Goal: Task Accomplishment & Management: Use online tool/utility

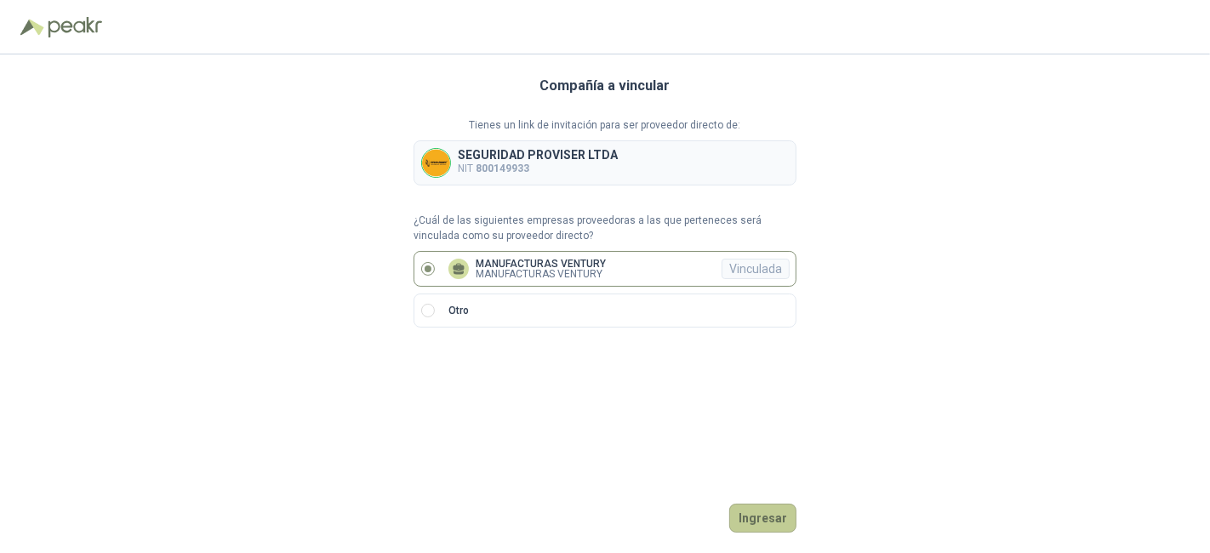
click at [759, 518] on button "Ingresar" at bounding box center [762, 518] width 67 height 29
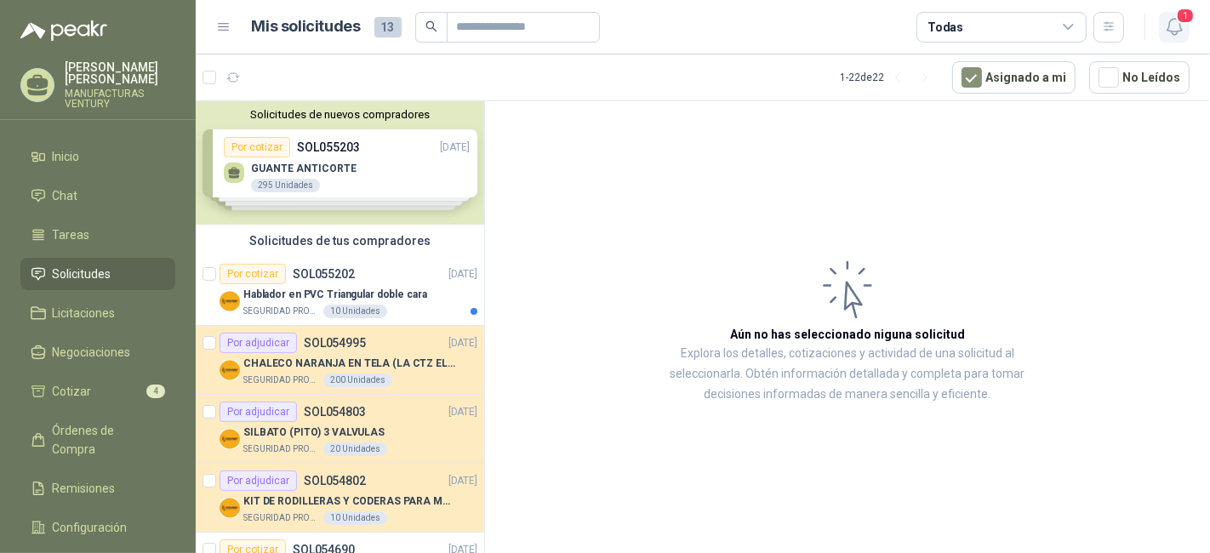
click at [1175, 22] on icon "button" at bounding box center [1174, 26] width 21 height 21
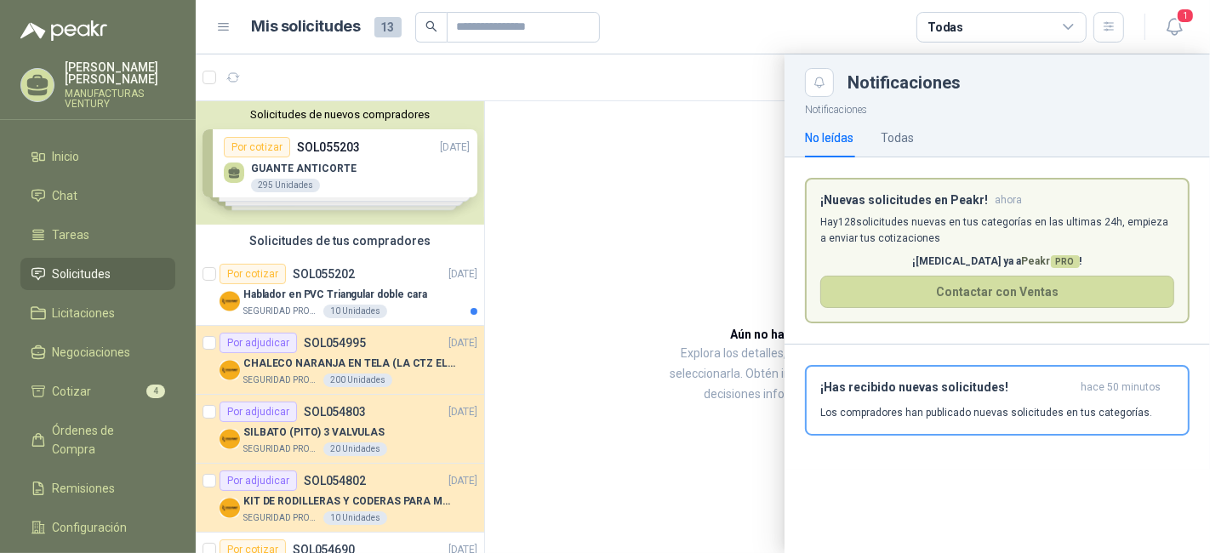
click at [702, 224] on div at bounding box center [703, 303] width 1015 height 499
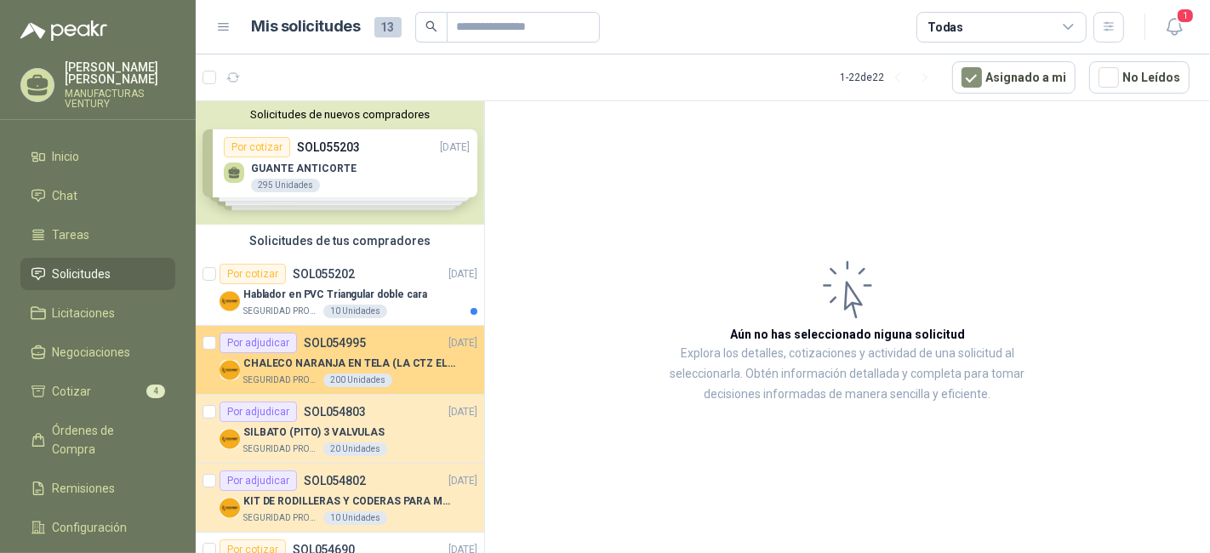
click at [403, 356] on p "CHALECO NARANJA EN TELA (LA CTZ ELEGIDA DEBE ENVIAR MUESTRA)" at bounding box center [349, 364] width 212 height 16
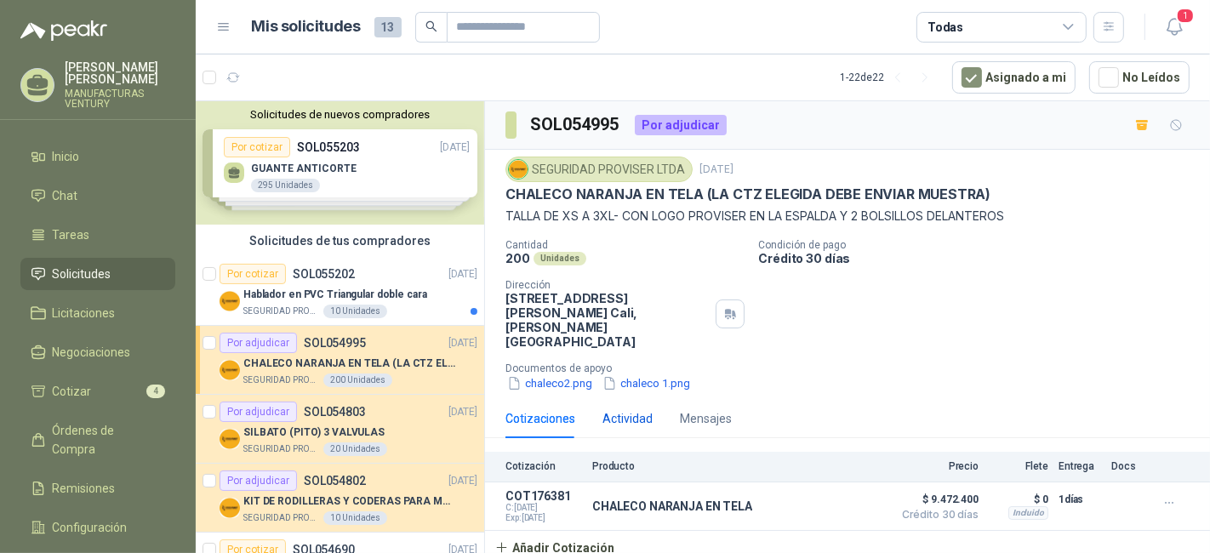
click at [633, 409] on div "Actividad" at bounding box center [628, 418] width 50 height 19
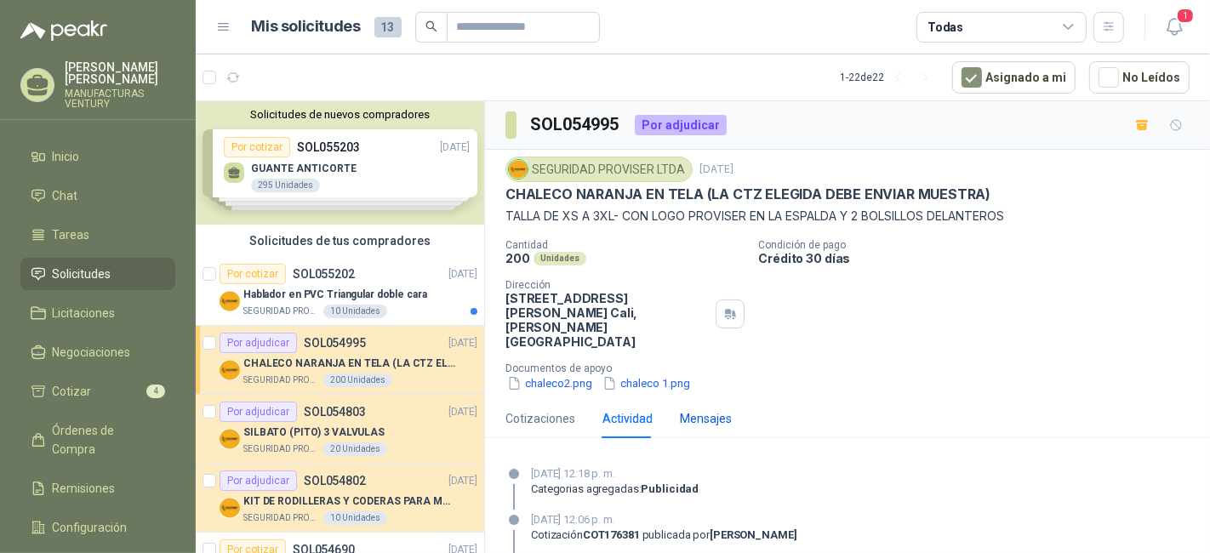
click at [694, 409] on div "Mensajes" at bounding box center [706, 418] width 52 height 19
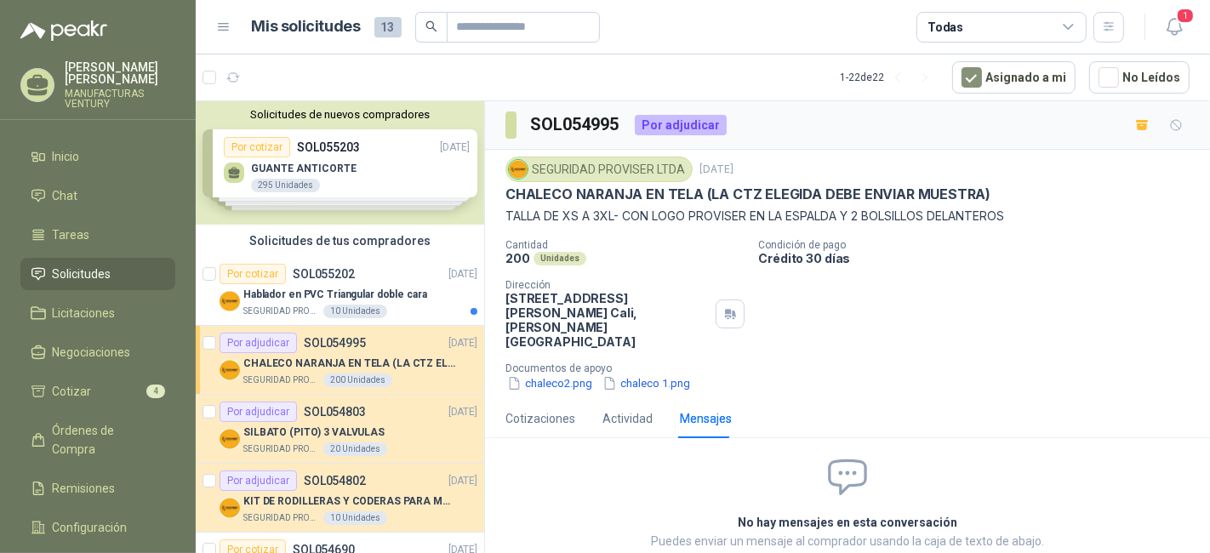
scroll to position [4, 0]
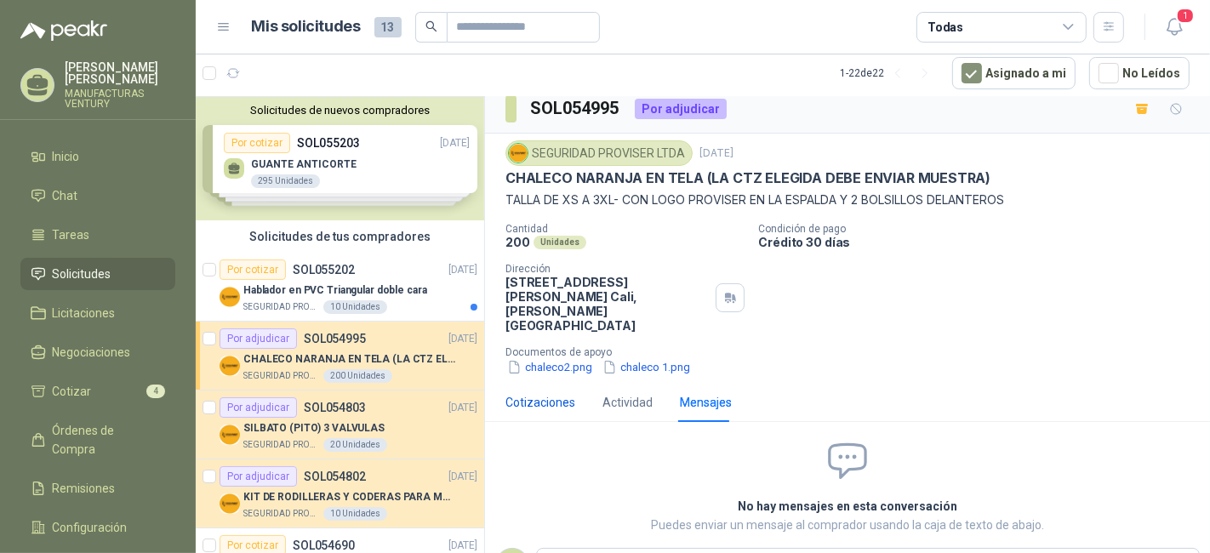
click at [531, 393] on div "Cotizaciones" at bounding box center [541, 402] width 70 height 19
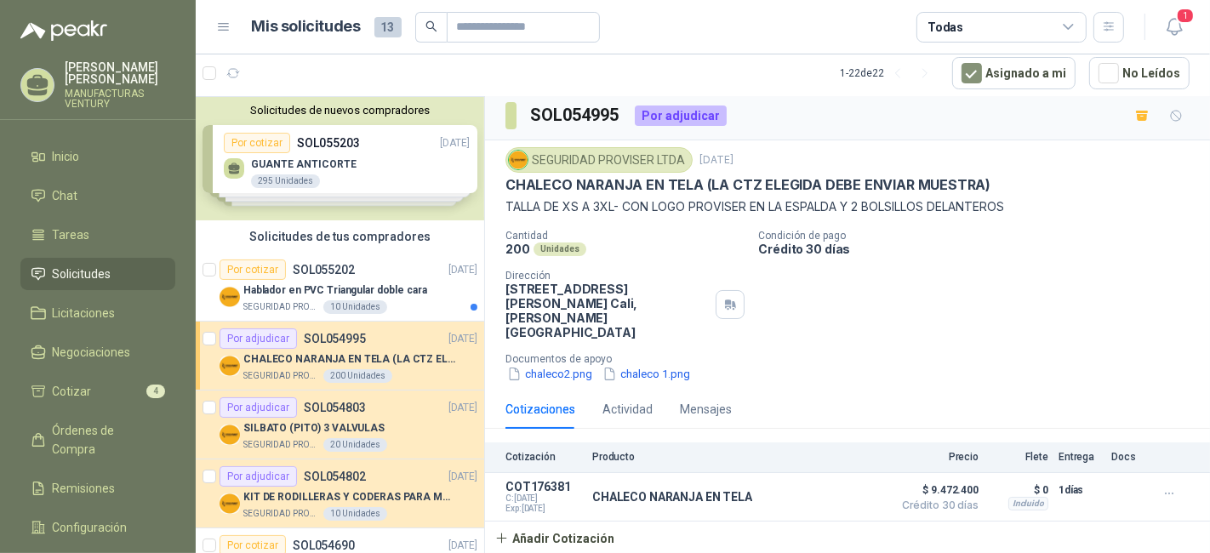
scroll to position [0, 0]
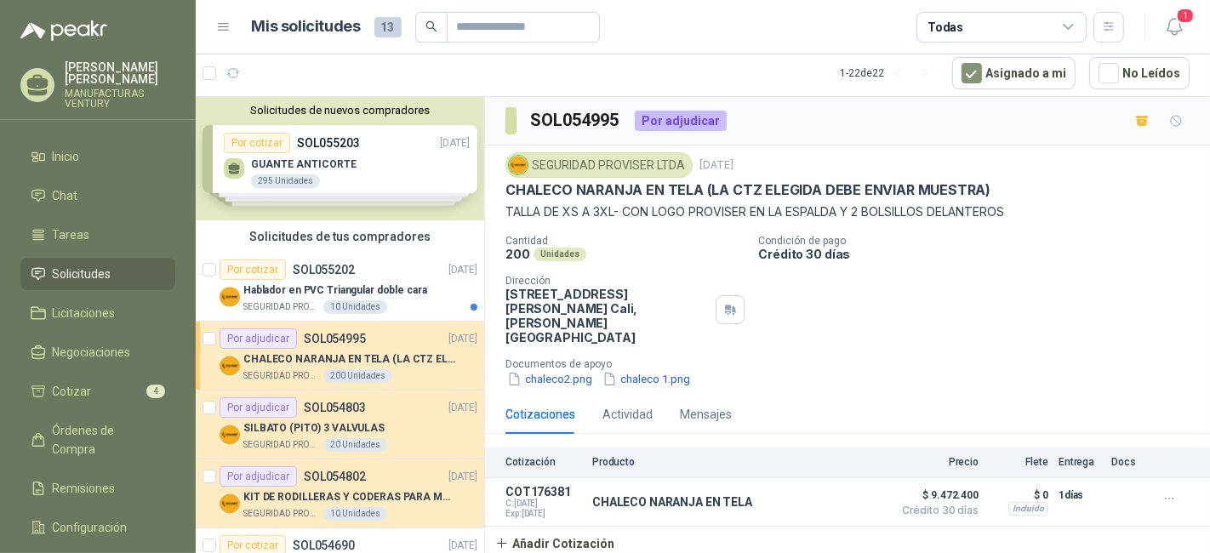
click at [606, 167] on div "SEGURIDAD PROVISER LTDA" at bounding box center [599, 165] width 187 height 26
click at [559, 370] on button "chaleco2.png" at bounding box center [550, 379] width 89 height 18
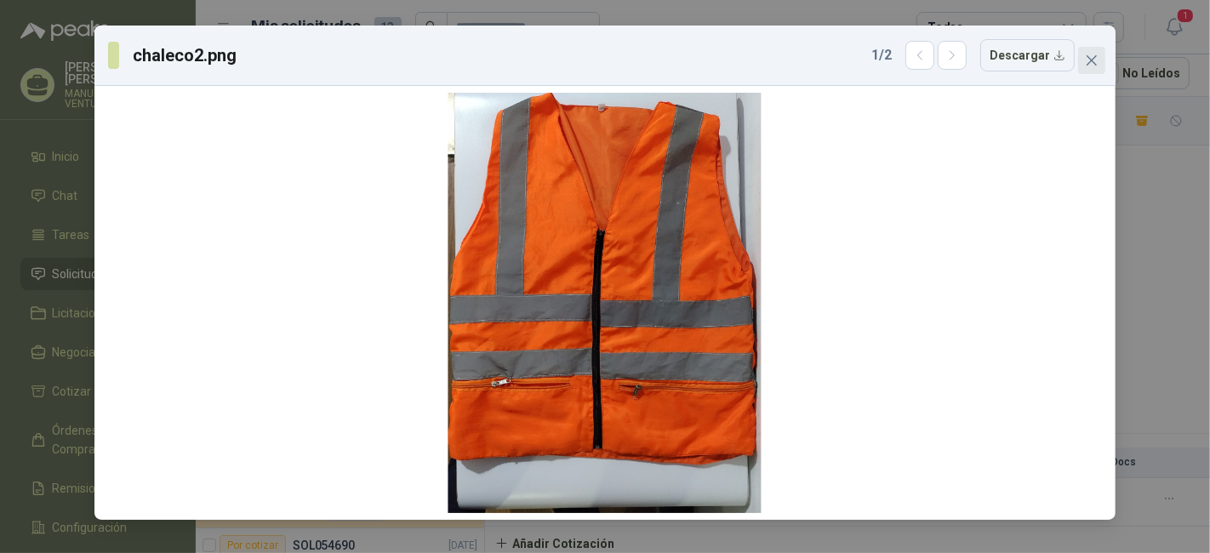
click at [1097, 57] on icon "close" at bounding box center [1092, 61] width 14 height 14
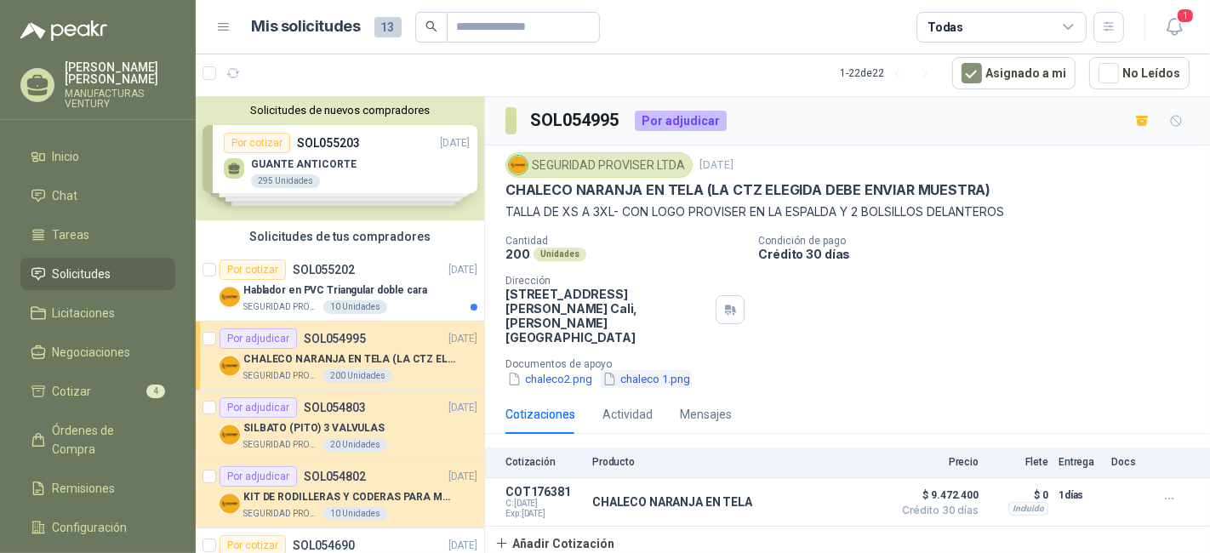
click at [630, 370] on button "chaleco 1.png" at bounding box center [646, 379] width 91 height 18
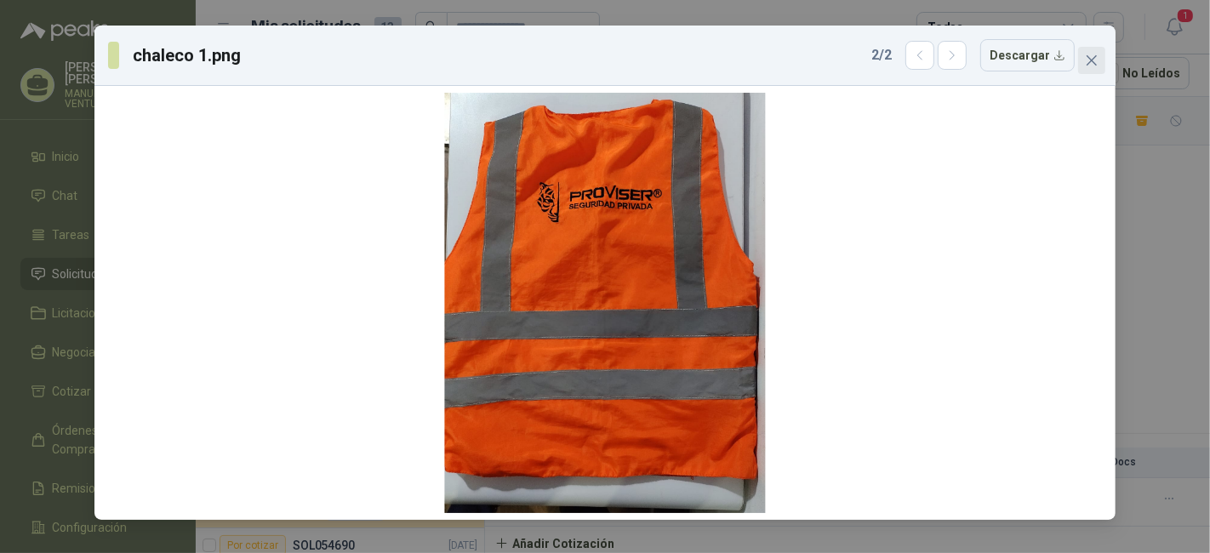
click at [1094, 55] on icon "close" at bounding box center [1092, 61] width 14 height 14
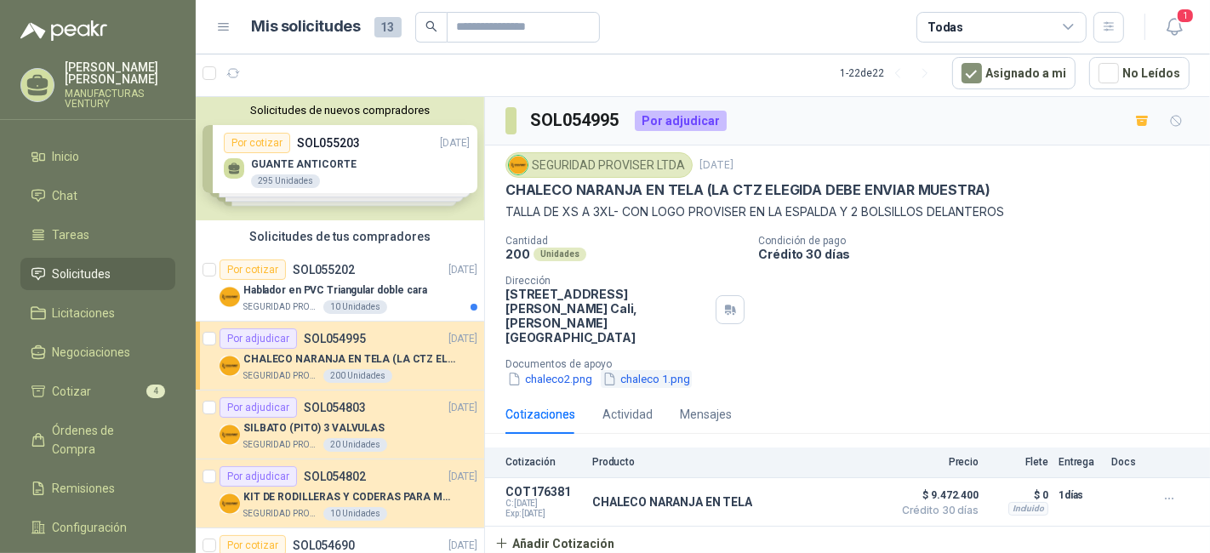
click at [634, 370] on button "chaleco 1.png" at bounding box center [646, 379] width 91 height 18
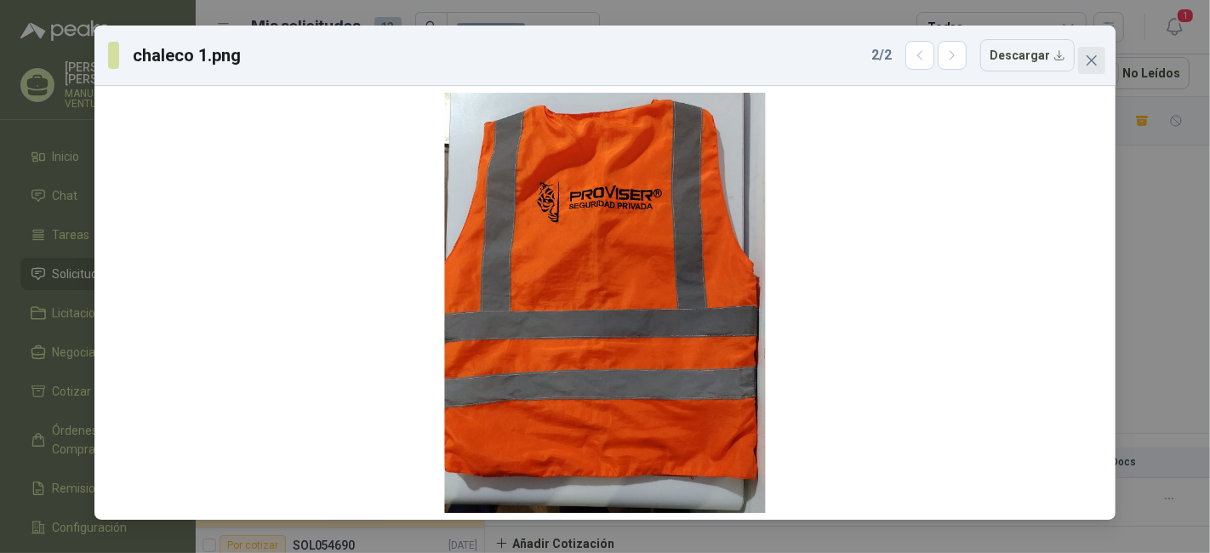
click at [1090, 54] on icon "close" at bounding box center [1092, 61] width 14 height 14
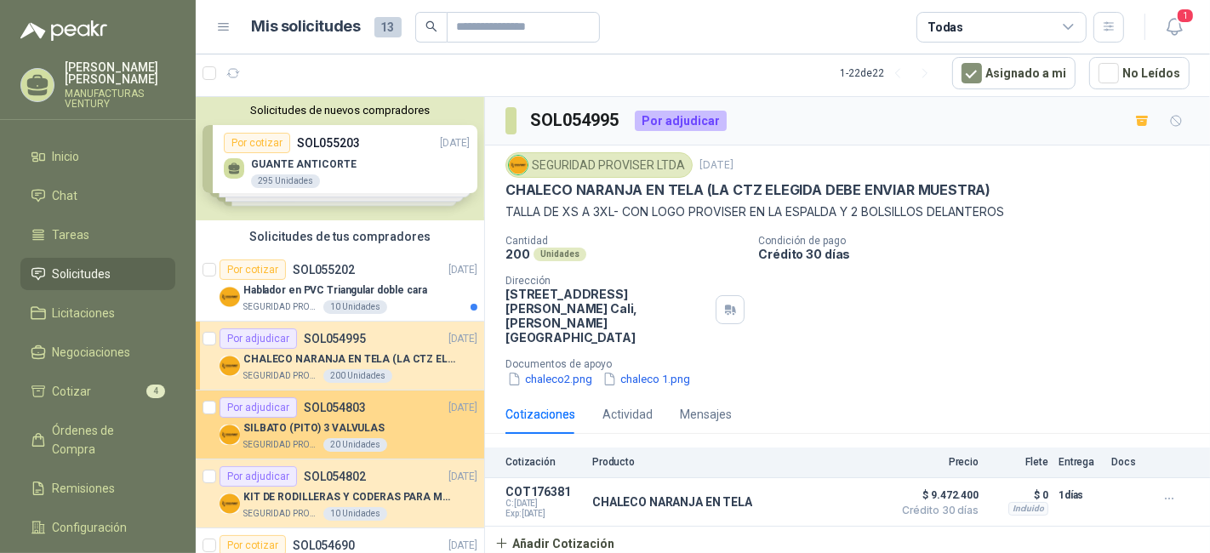
click at [329, 402] on p "SOL054803" at bounding box center [335, 408] width 62 height 12
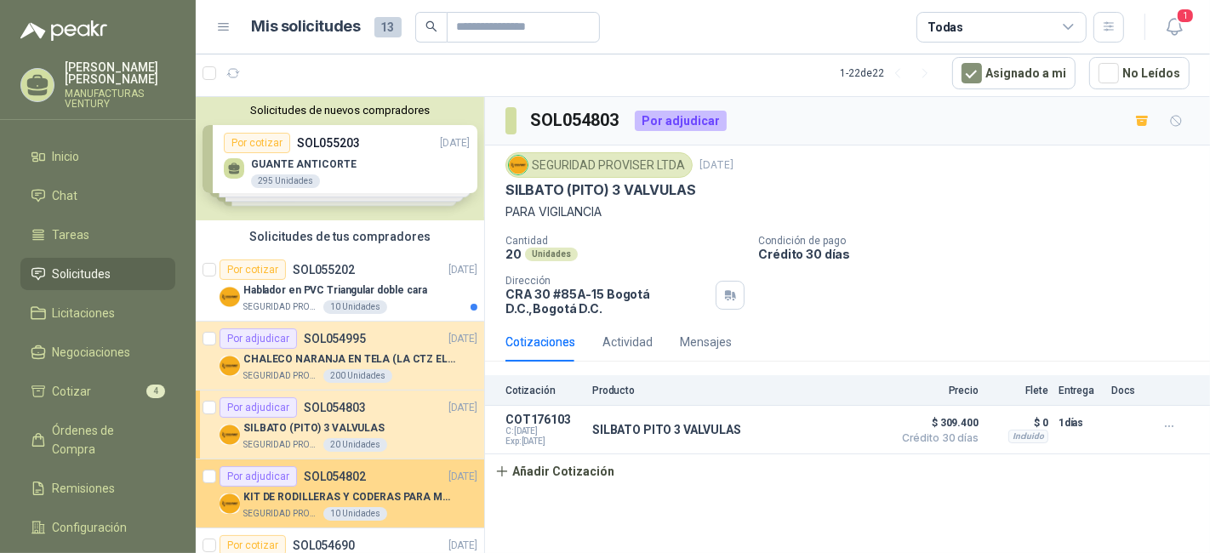
click at [343, 480] on p "SOL054802" at bounding box center [335, 477] width 62 height 12
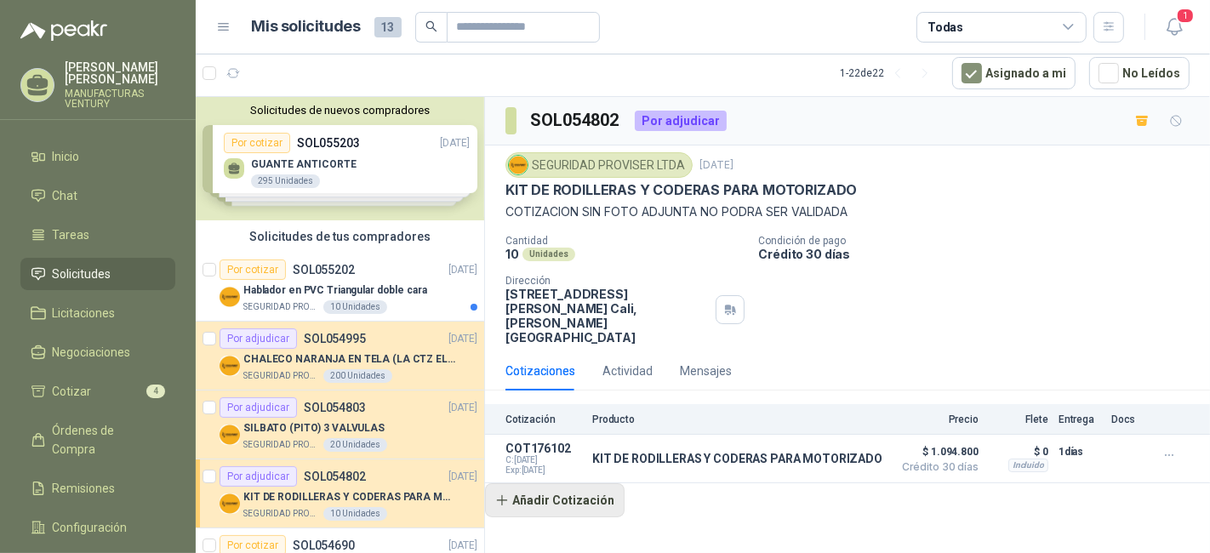
click at [587, 489] on button "Añadir Cotización" at bounding box center [555, 500] width 140 height 34
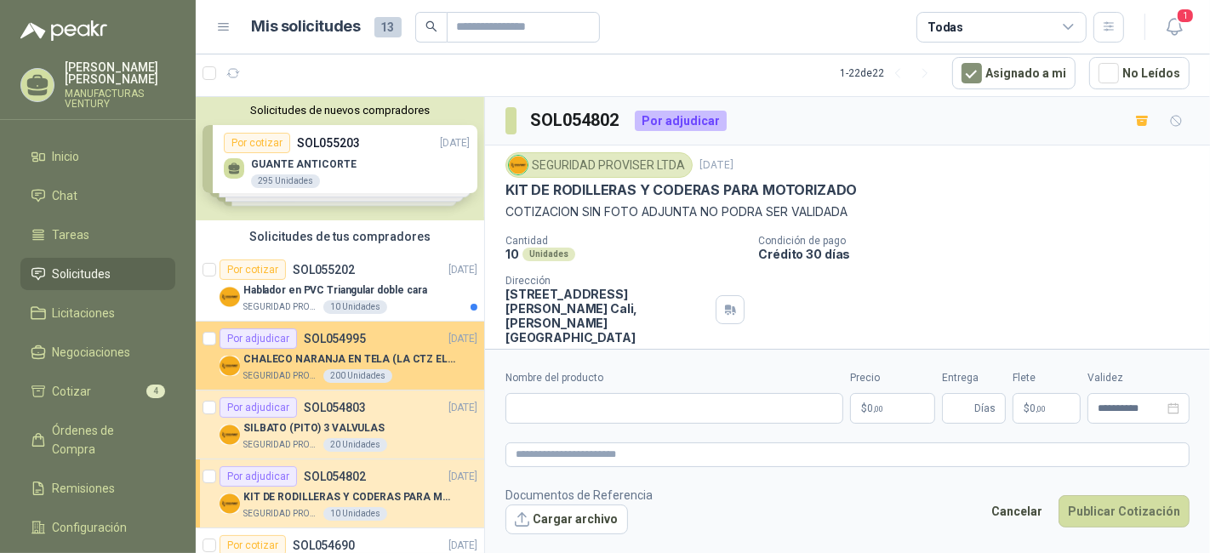
click at [346, 362] on p "CHALECO NARANJA EN TELA (LA CTZ ELEGIDA DEBE ENVIAR MUESTRA)" at bounding box center [349, 360] width 212 height 16
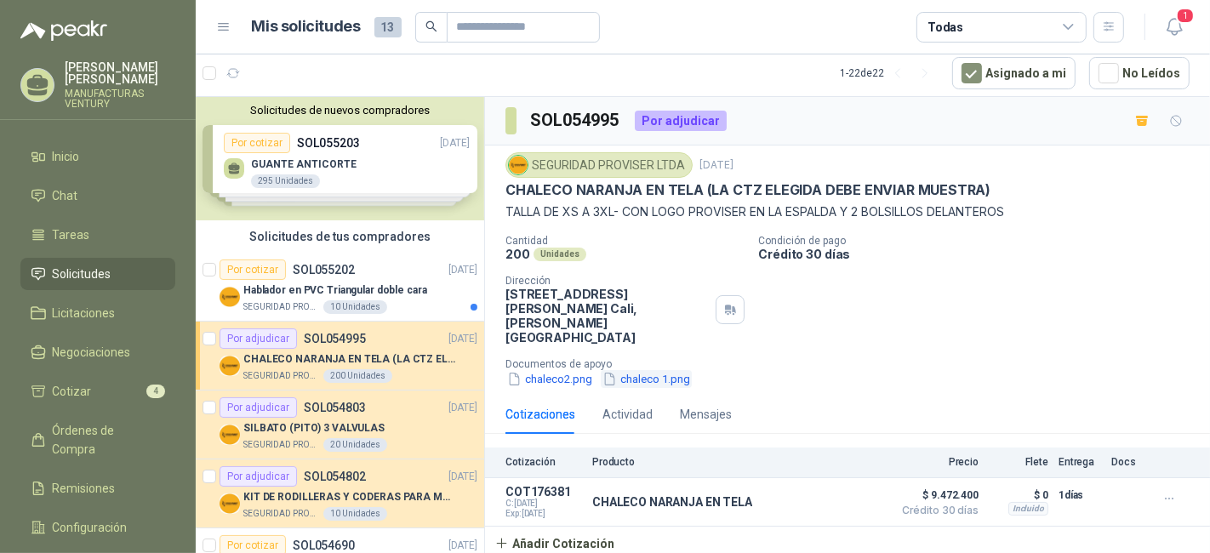
click at [631, 370] on button "chaleco 1.png" at bounding box center [646, 379] width 91 height 18
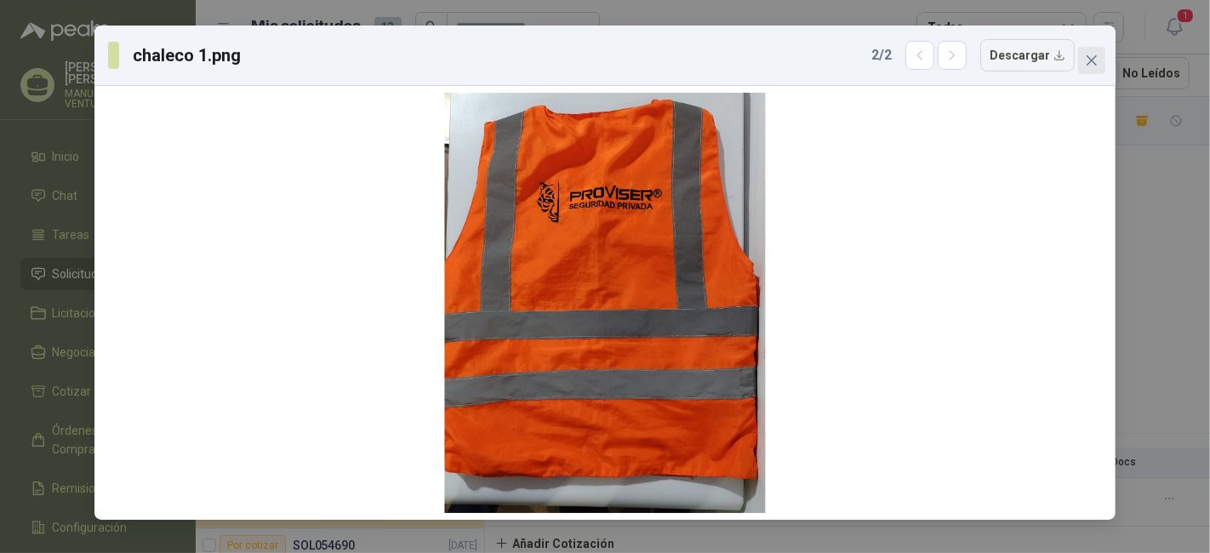
click at [1092, 54] on icon "close" at bounding box center [1092, 61] width 14 height 14
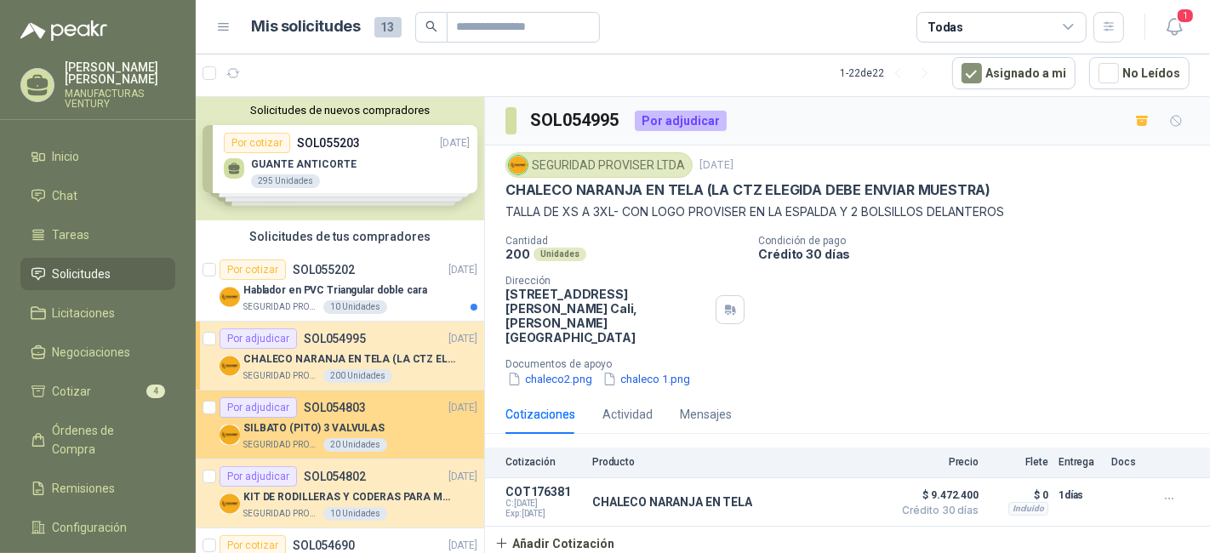
click at [323, 403] on p "SOL054803" at bounding box center [335, 408] width 62 height 12
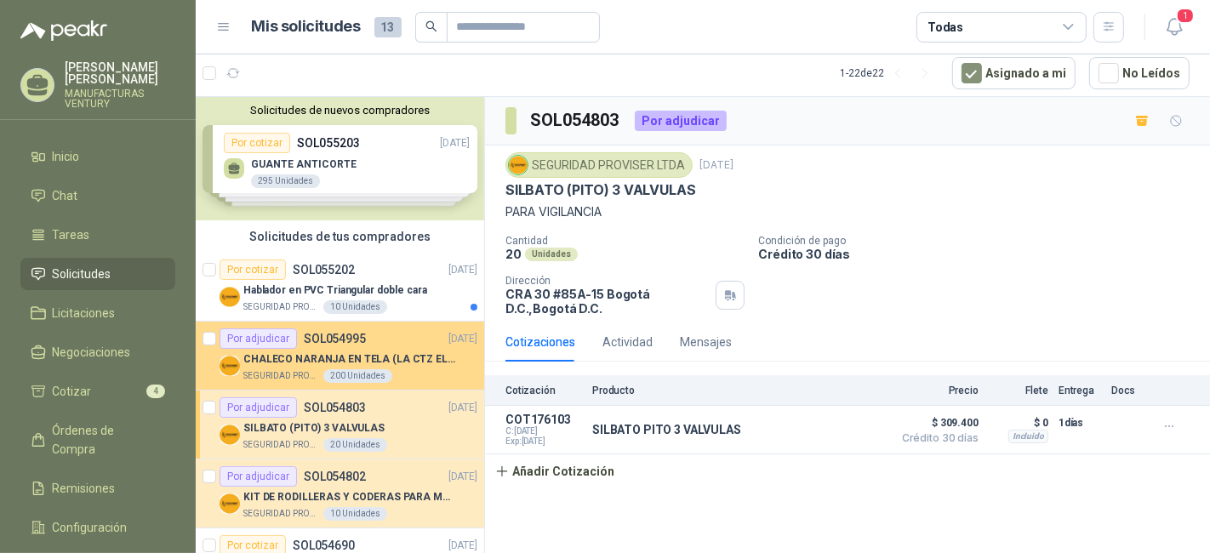
click at [307, 345] on div "Por adjudicar SOL054995" at bounding box center [293, 339] width 146 height 20
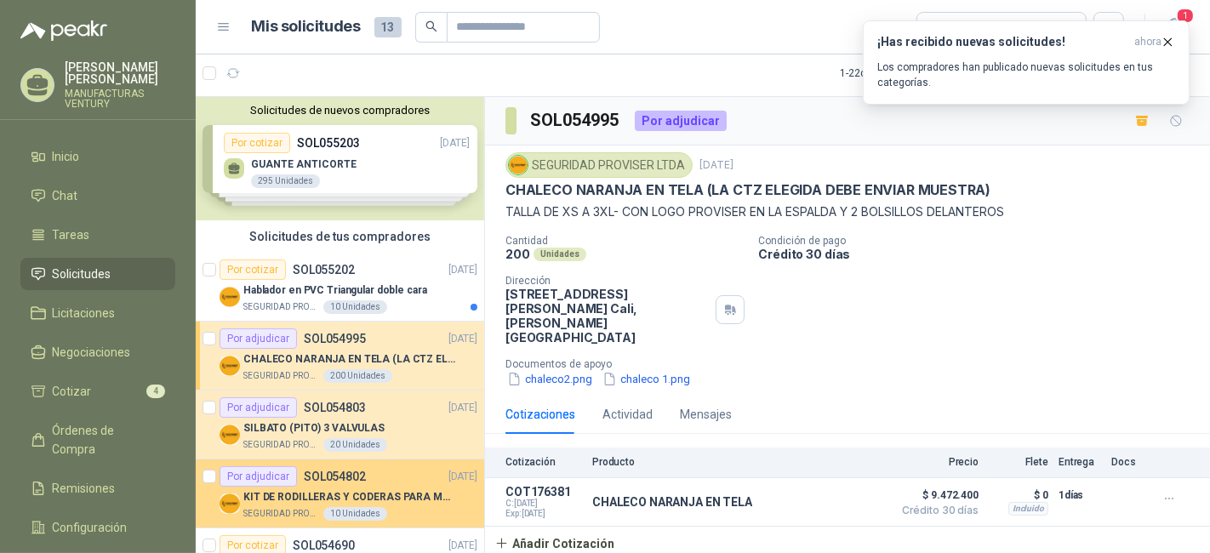
click at [362, 479] on p "SOL054802" at bounding box center [335, 477] width 62 height 12
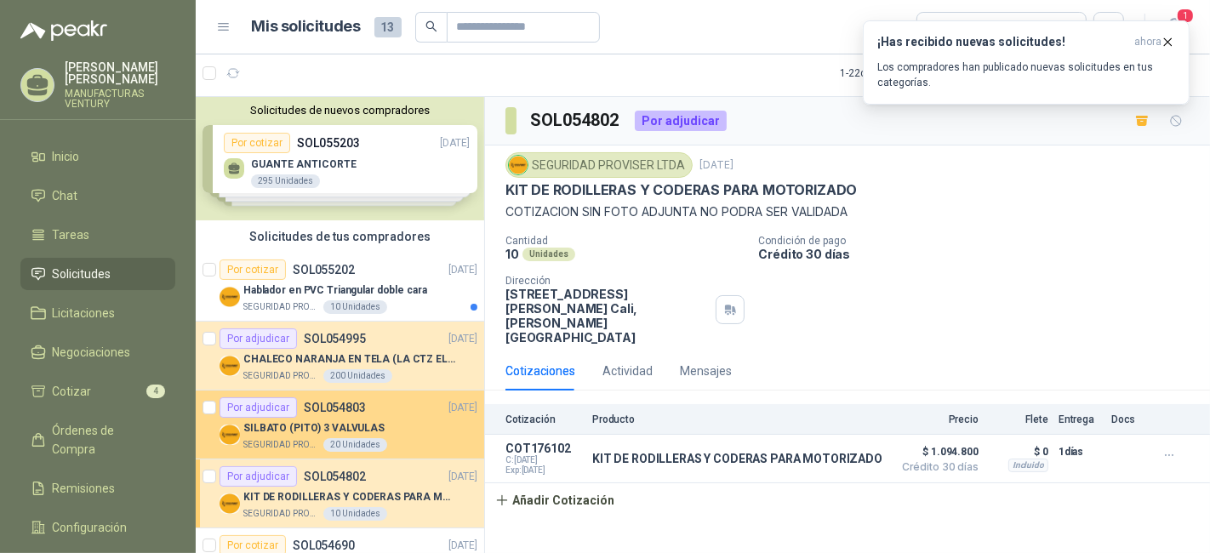
click at [406, 426] on div "SILBATO (PITO) 3 VALVULAS" at bounding box center [360, 428] width 234 height 20
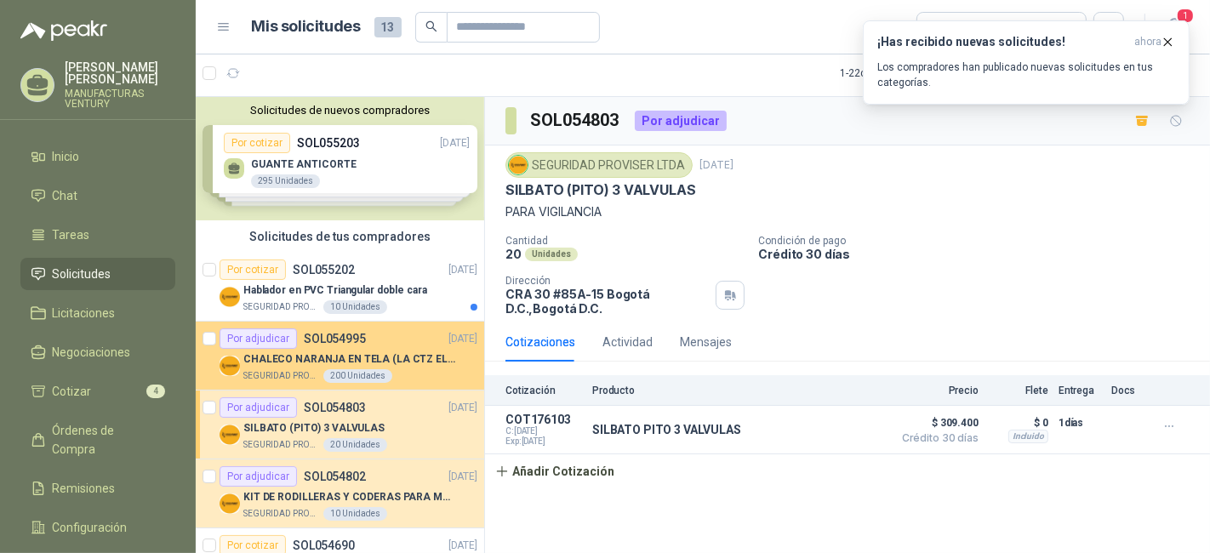
click at [369, 353] on p "CHALECO NARANJA EN TELA (LA CTZ ELEGIDA DEBE ENVIAR MUESTRA)" at bounding box center [349, 360] width 212 height 16
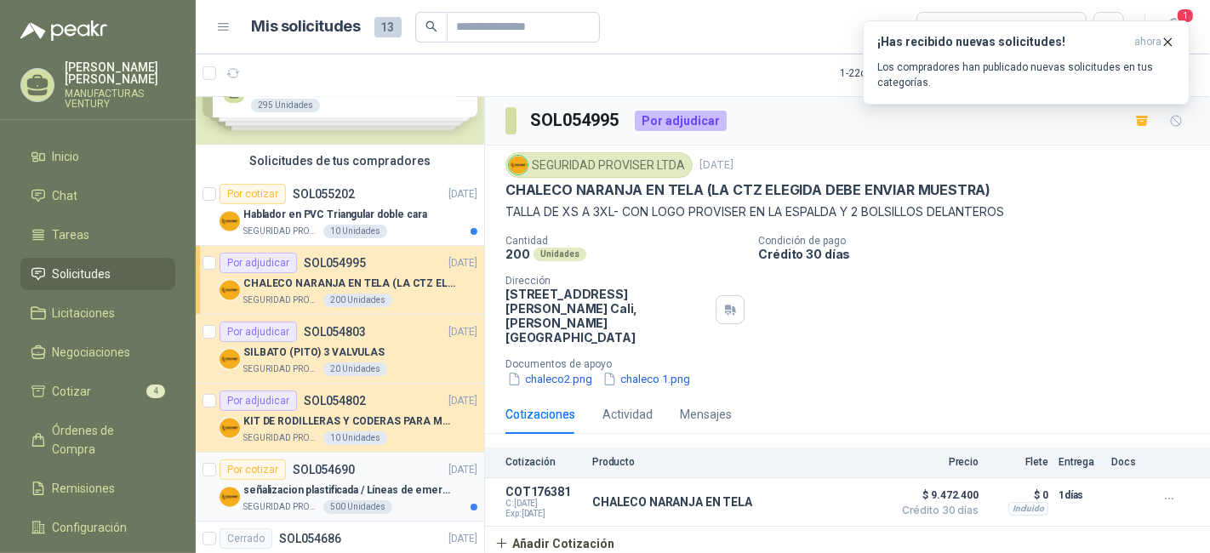
scroll to position [189, 0]
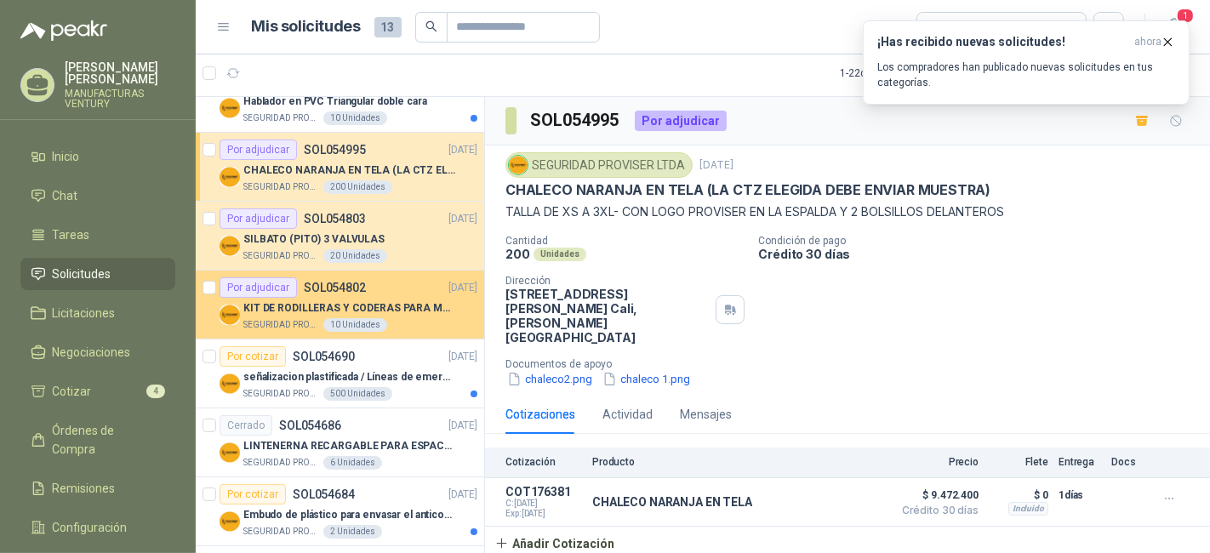
click at [350, 302] on p "KIT DE RODILLERAS Y CODERAS PARA MOTORIZADO" at bounding box center [349, 308] width 212 height 16
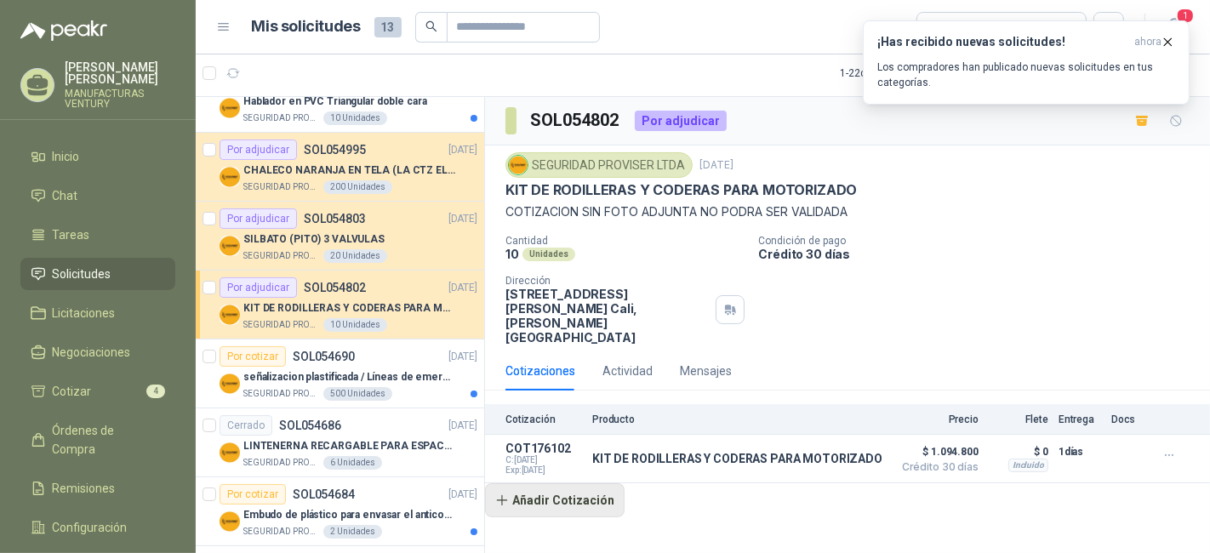
click at [552, 486] on button "Añadir Cotización" at bounding box center [555, 500] width 140 height 34
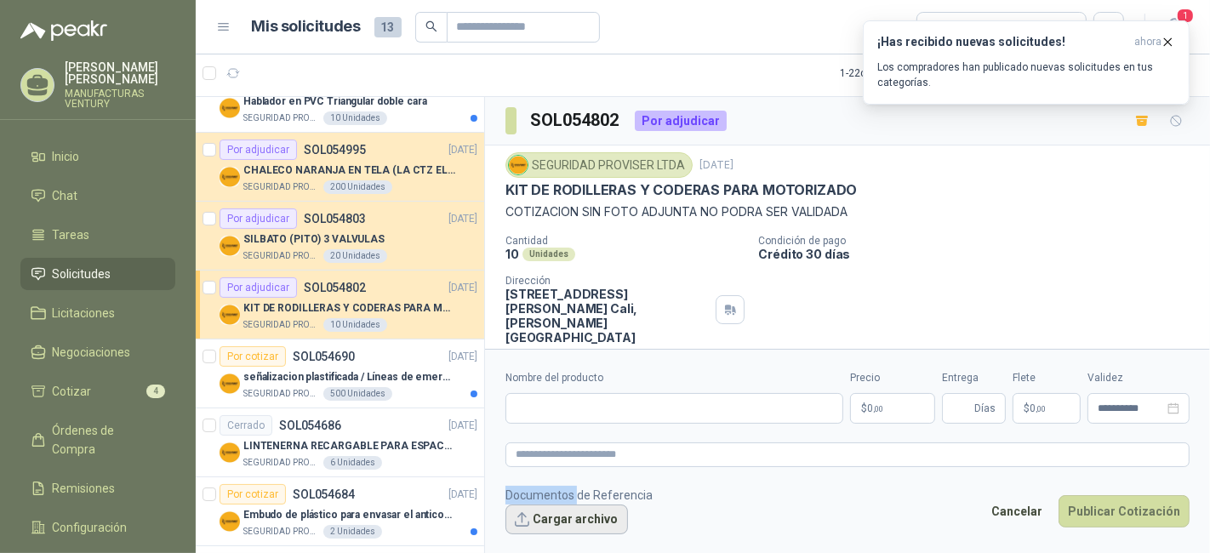
click at [564, 515] on button "Cargar archivo" at bounding box center [567, 520] width 123 height 31
click at [564, 521] on button "Cargar archivo" at bounding box center [567, 520] width 123 height 31
click at [574, 523] on button "Cargar archivo" at bounding box center [567, 520] width 123 height 31
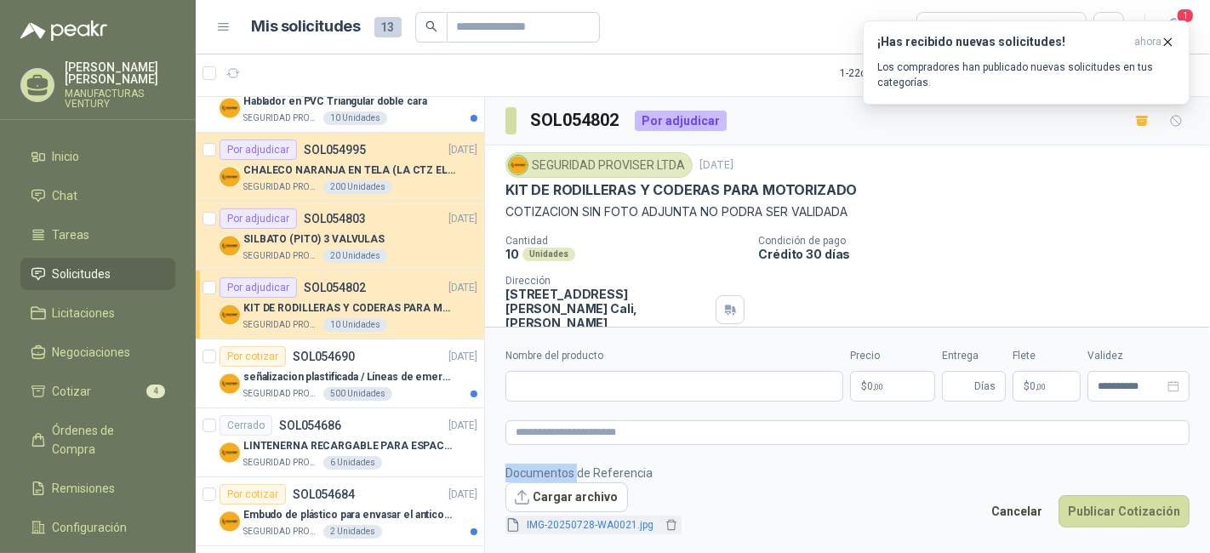
click at [574, 522] on link "IMG-20250728-WA0021.jpg" at bounding box center [591, 526] width 140 height 16
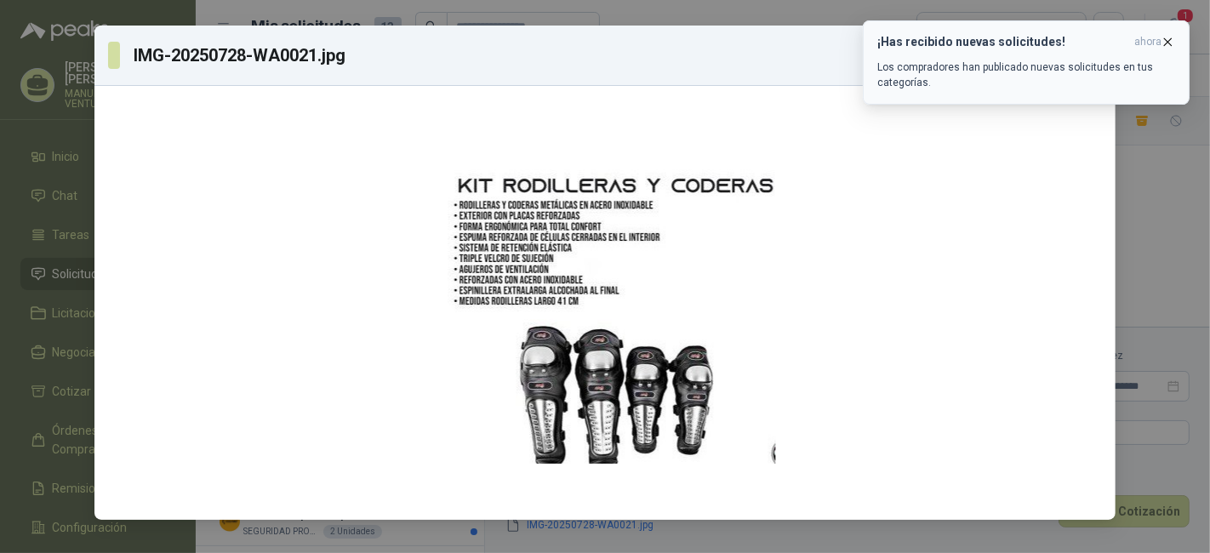
click at [1170, 45] on icon "button" at bounding box center [1168, 42] width 14 height 14
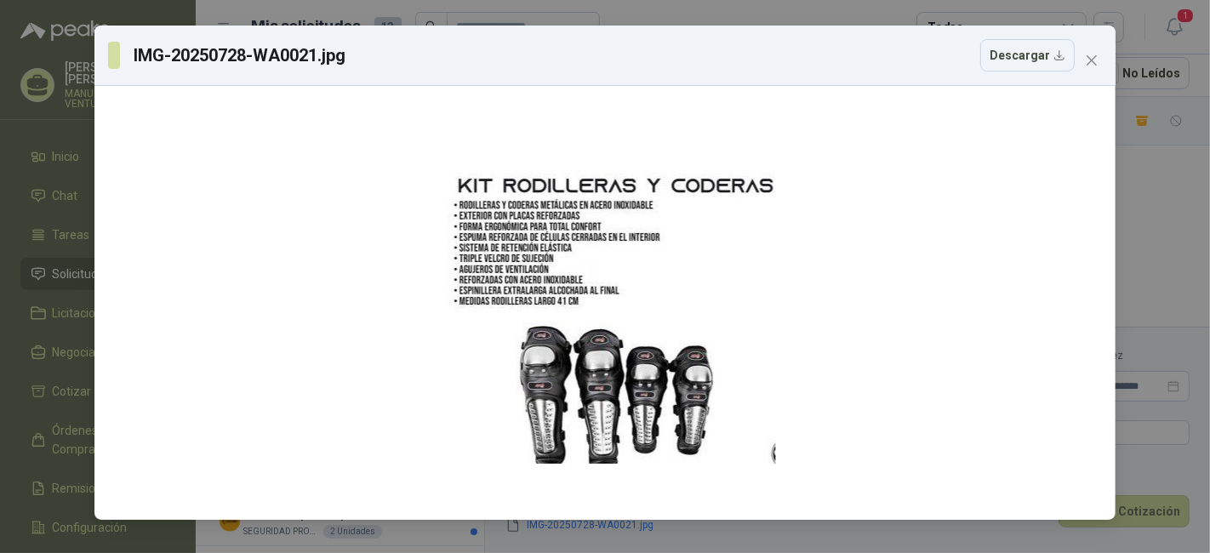
click at [1096, 60] on p "Los compradores han publicado nuevas solicitudes en tus categorías." at bounding box center [1027, 75] width 298 height 31
click at [1093, 51] on button "Close" at bounding box center [1091, 60] width 27 height 27
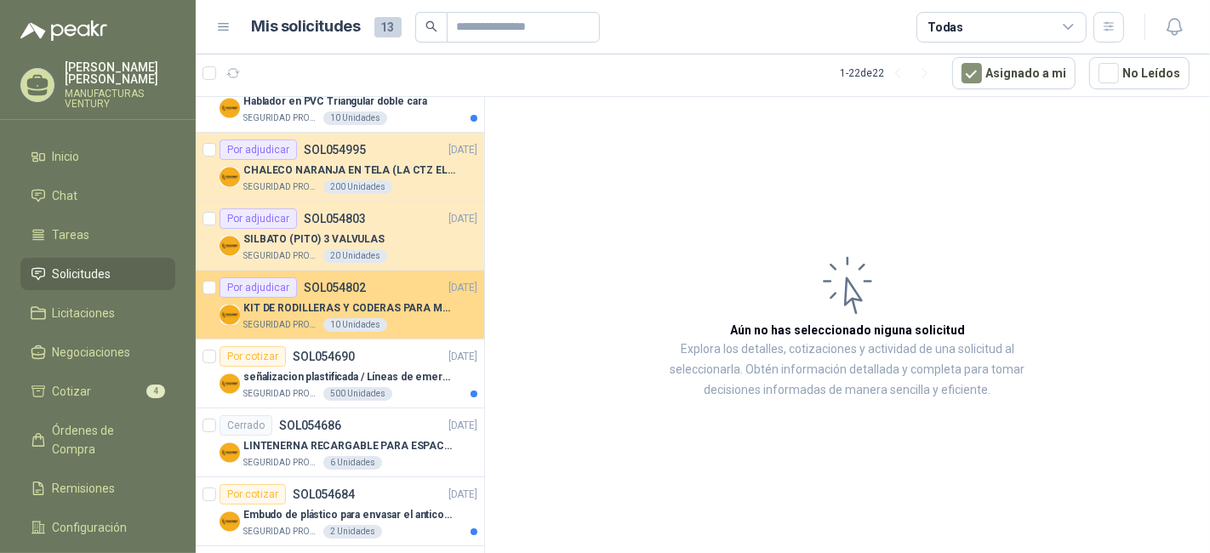
click at [346, 294] on div "Por adjudicar SOL054802" at bounding box center [293, 287] width 146 height 20
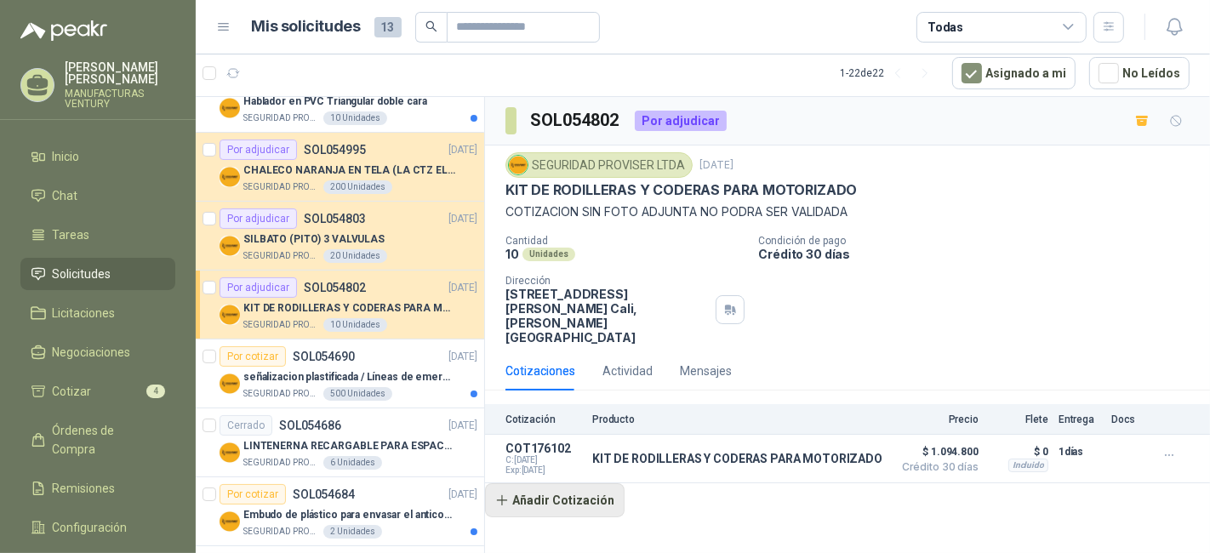
click at [523, 483] on button "Añadir Cotización" at bounding box center [555, 500] width 140 height 34
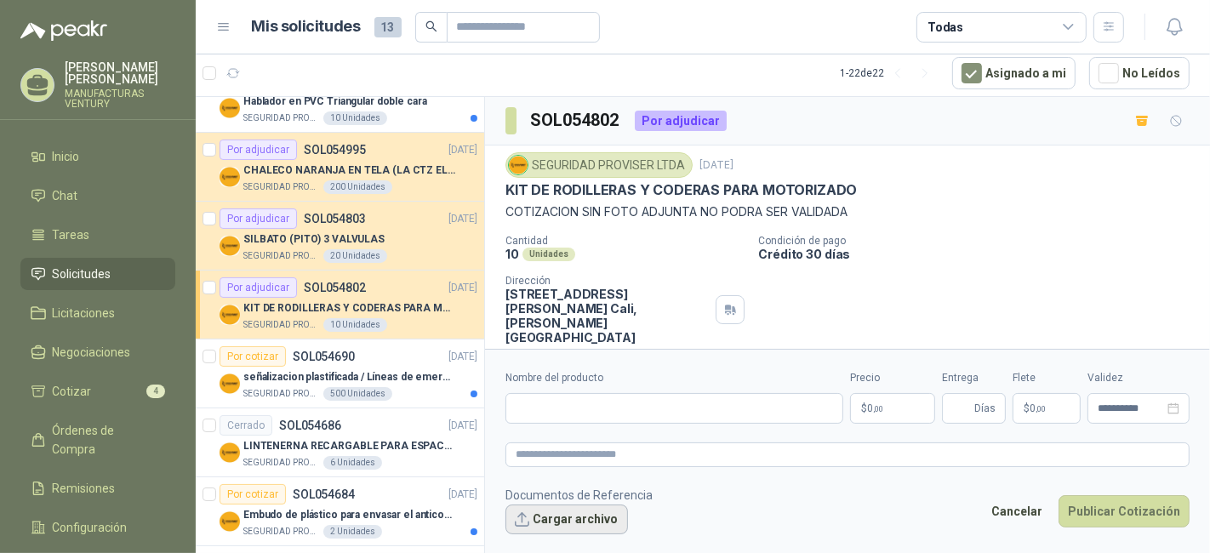
click at [554, 519] on button "Cargar archivo" at bounding box center [567, 520] width 123 height 31
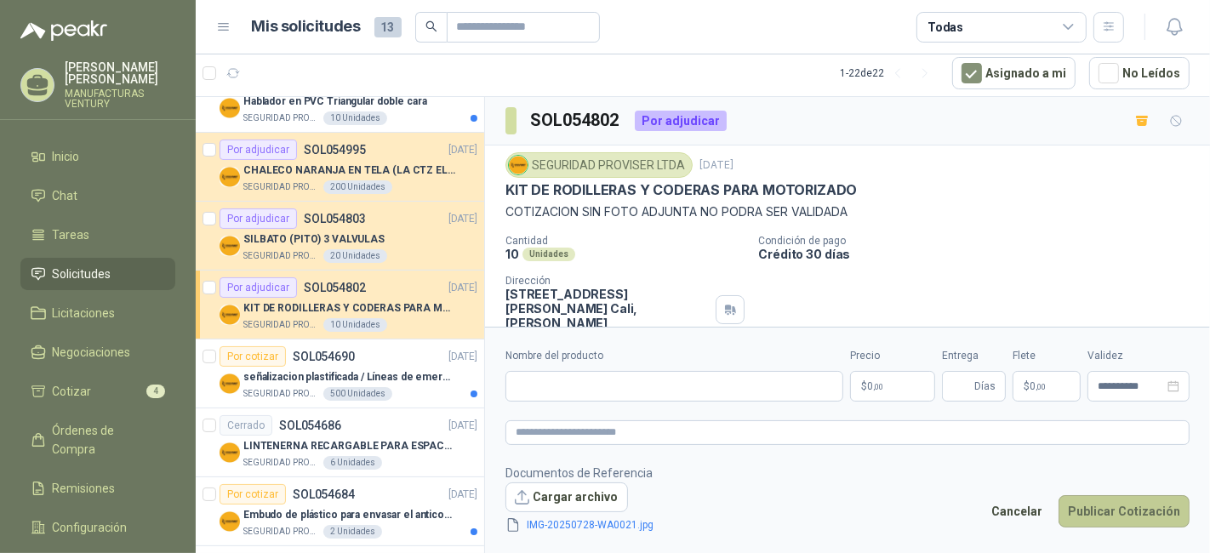
click at [1127, 514] on button "Publicar Cotización" at bounding box center [1124, 511] width 131 height 32
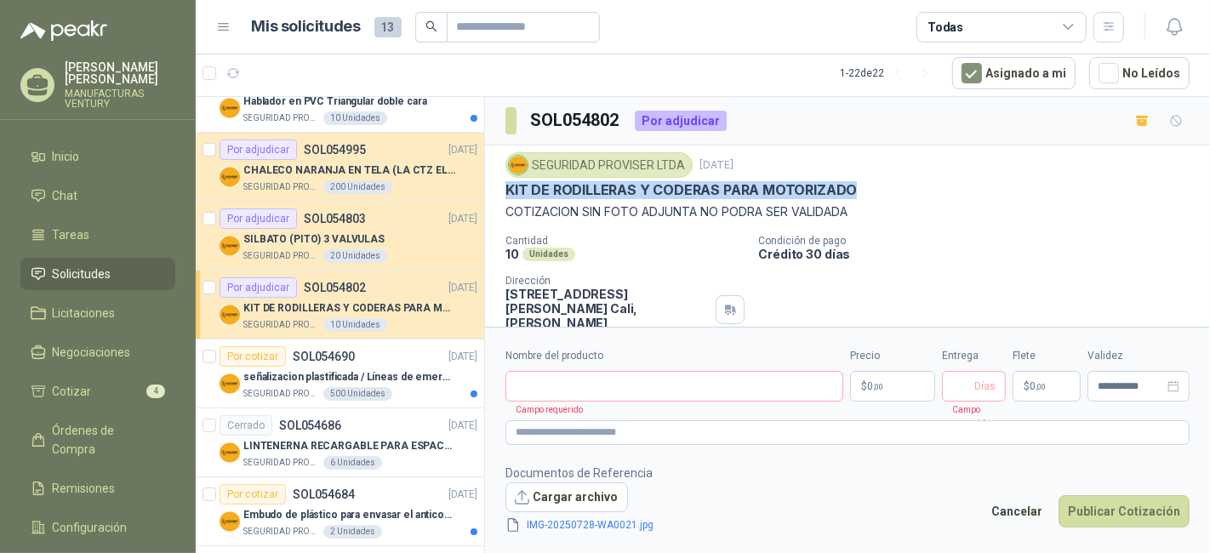
drag, startPoint x: 857, startPoint y: 183, endPoint x: 497, endPoint y: 180, distance: 360.1
click at [497, 180] on div "SEGURIDAD PROVISER LTDA [DATE] KIT DE RODILLERAS Y CODERAS PARA MOTORIZADO COTI…" at bounding box center [847, 249] width 725 height 206
copy p "KIT DE RODILLERAS Y CODERAS PARA MOTORIZADO"
click at [590, 395] on input "Nombre del producto" at bounding box center [675, 386] width 338 height 31
paste input "**********"
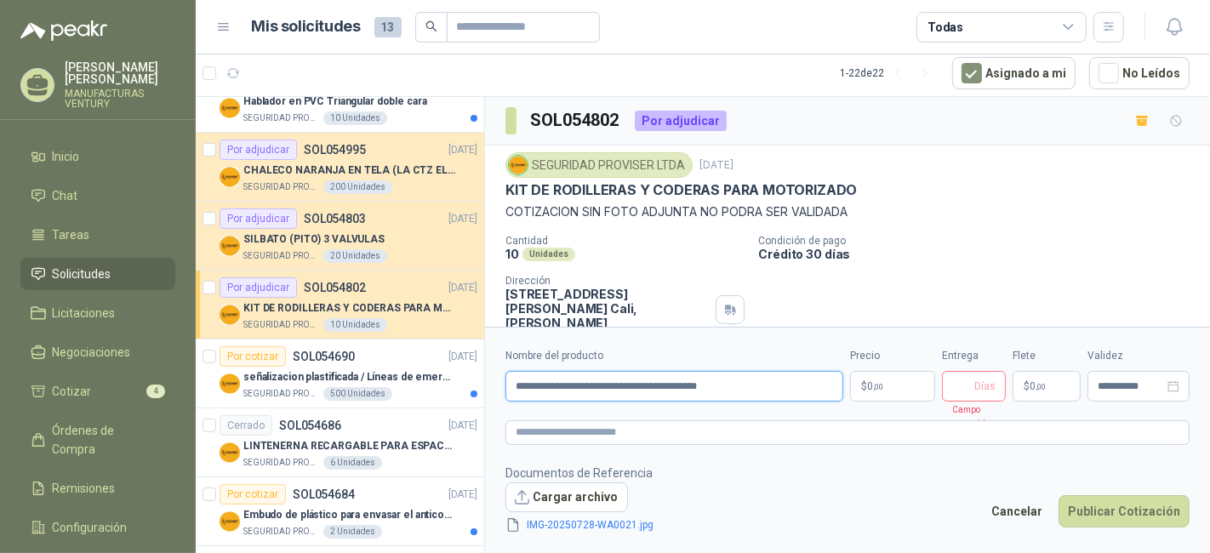
type input "**********"
click at [981, 380] on span "Días" at bounding box center [985, 386] width 21 height 29
type input "*"
drag, startPoint x: 761, startPoint y: 385, endPoint x: 511, endPoint y: 376, distance: 250.4
click at [511, 376] on input "**********" at bounding box center [675, 386] width 338 height 31
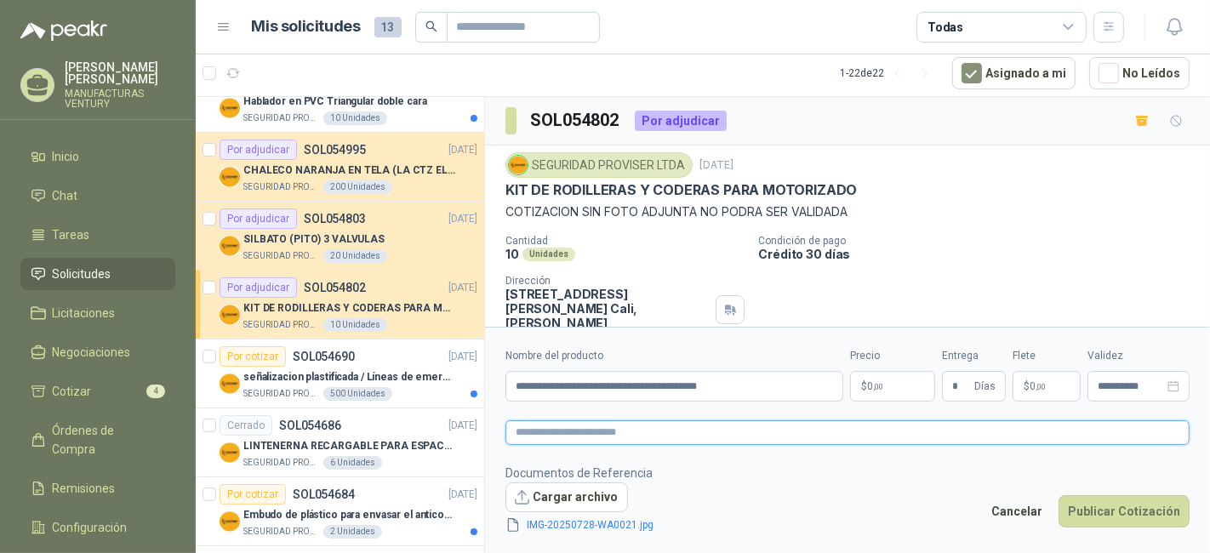
click at [545, 426] on textarea at bounding box center [848, 433] width 684 height 24
paste textarea "**********"
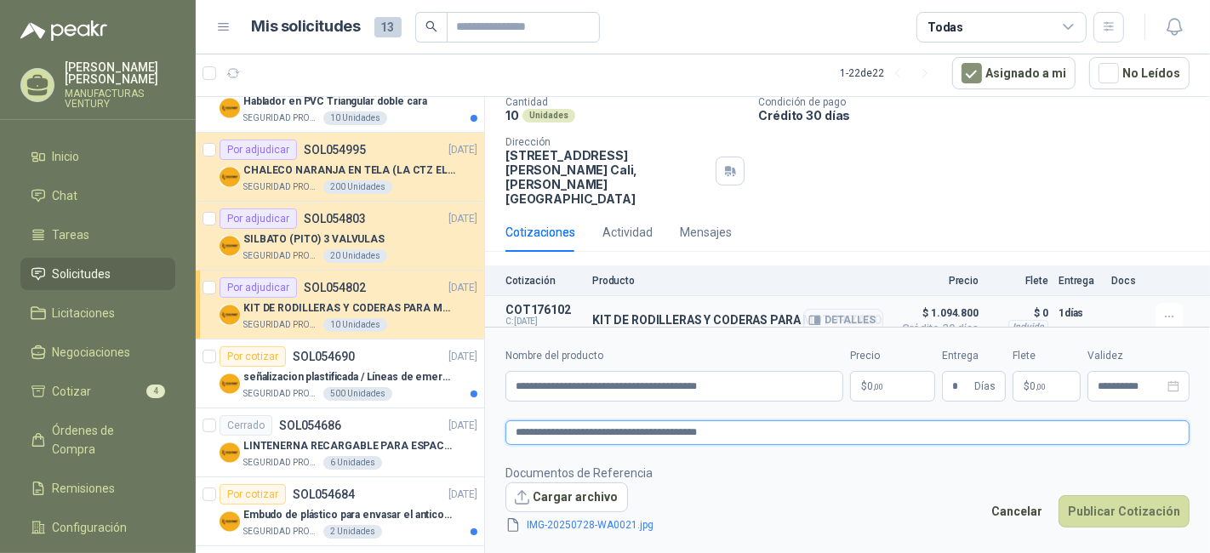
scroll to position [140, 0]
type textarea "**********"
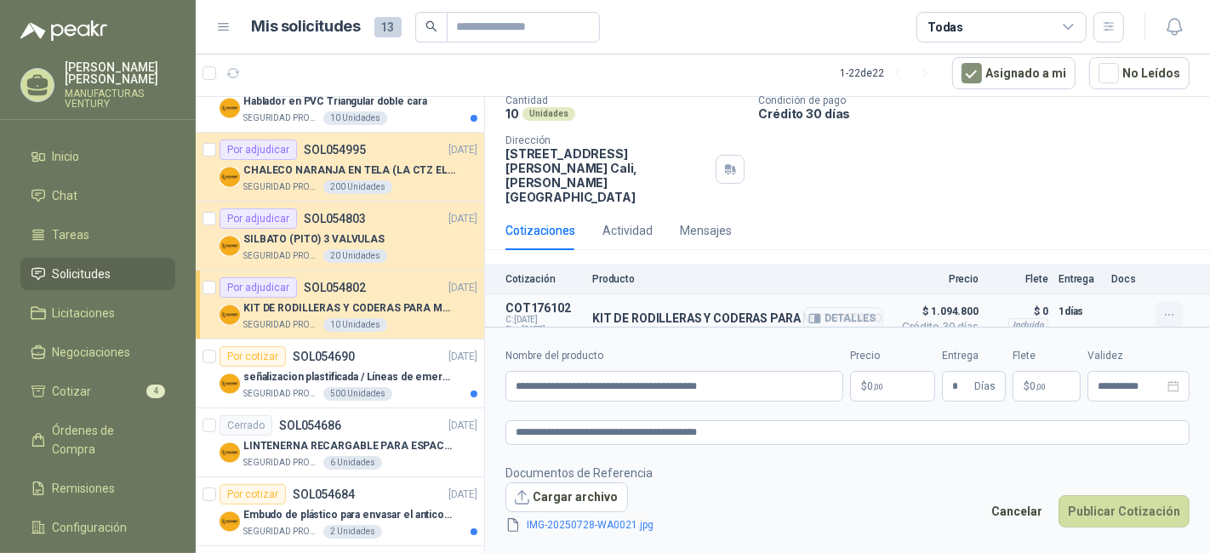
click at [1163, 308] on icon "button" at bounding box center [1170, 315] width 14 height 14
click at [815, 307] on button "Detalles" at bounding box center [844, 318] width 80 height 23
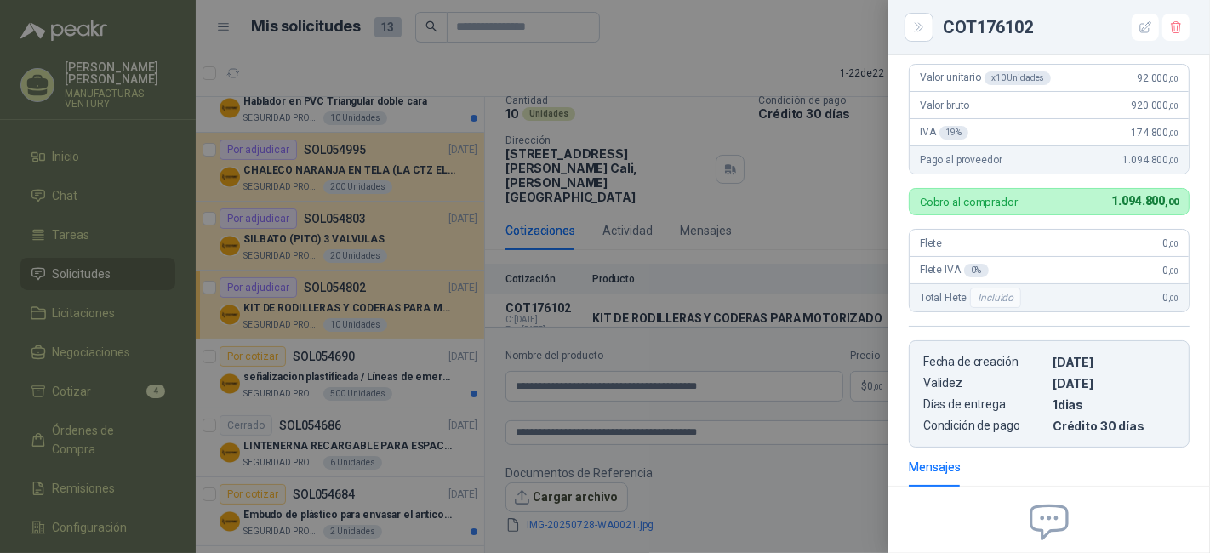
scroll to position [44, 0]
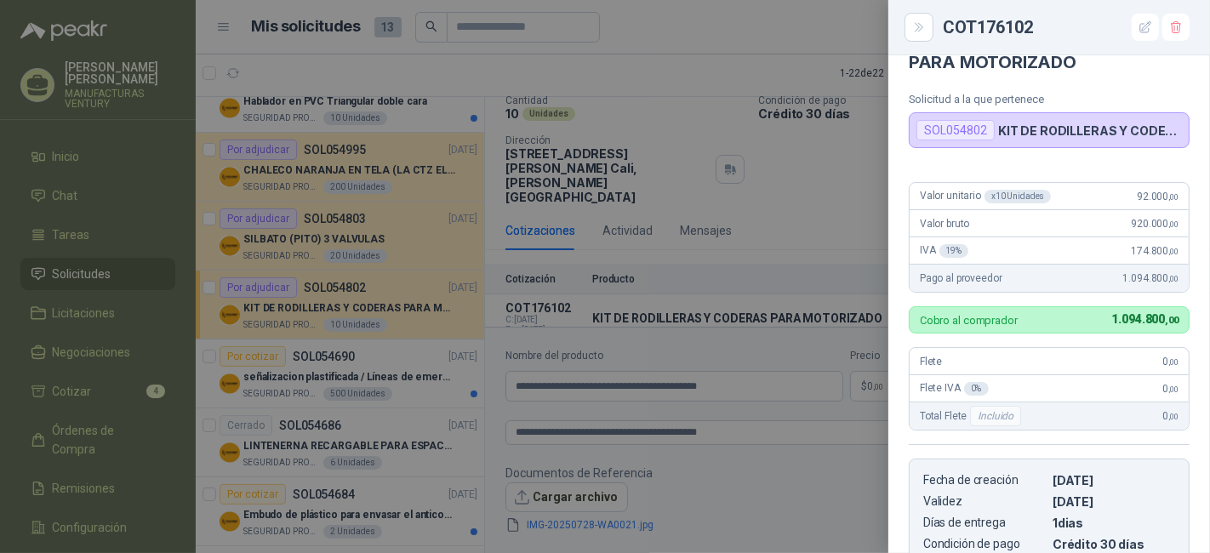
click at [774, 211] on div at bounding box center [605, 276] width 1210 height 553
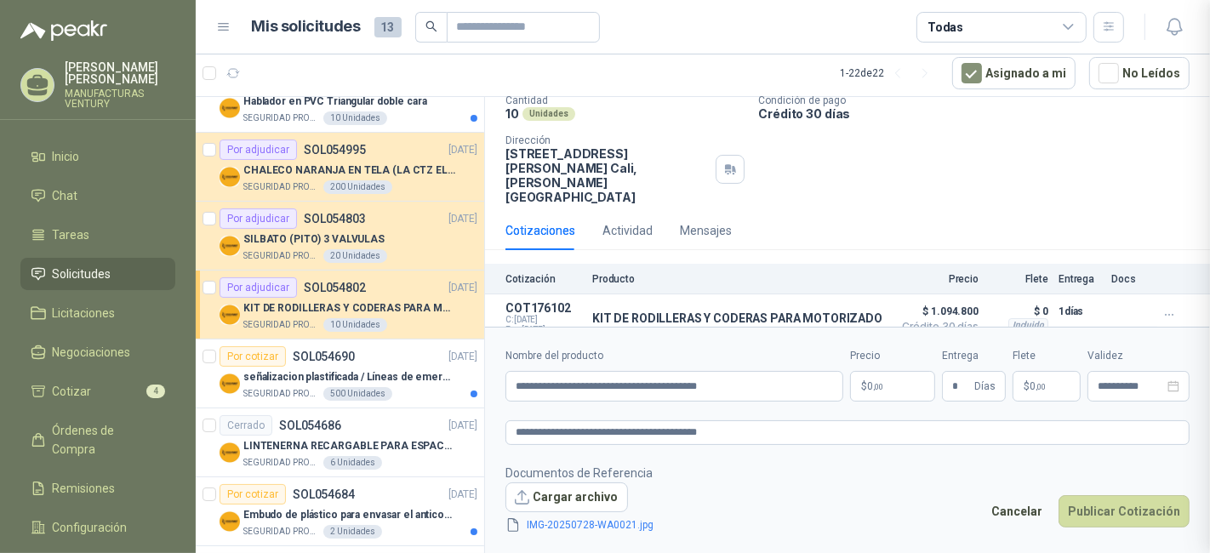
scroll to position [337, 0]
click at [902, 383] on p "$ 0 ,00" at bounding box center [892, 386] width 85 height 31
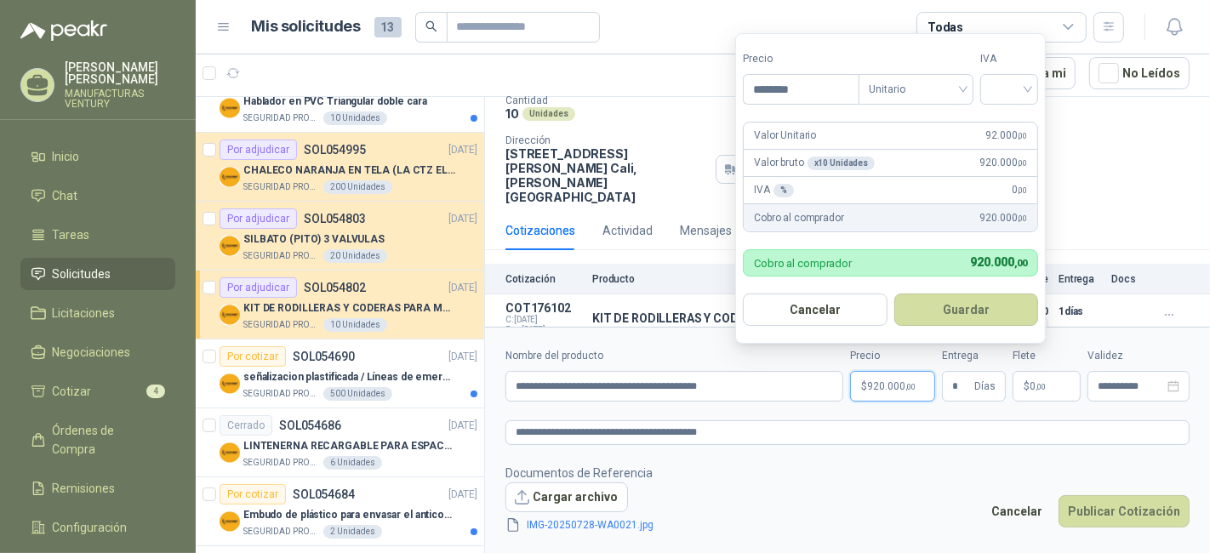
type input "********"
click at [798, 180] on div "IVA % 0 ,00" at bounding box center [891, 190] width 294 height 27
click at [789, 188] on div "%" at bounding box center [784, 191] width 20 height 14
click at [780, 192] on div "%" at bounding box center [784, 191] width 20 height 14
click at [976, 177] on div "IVA % 0 ,00" at bounding box center [891, 190] width 294 height 27
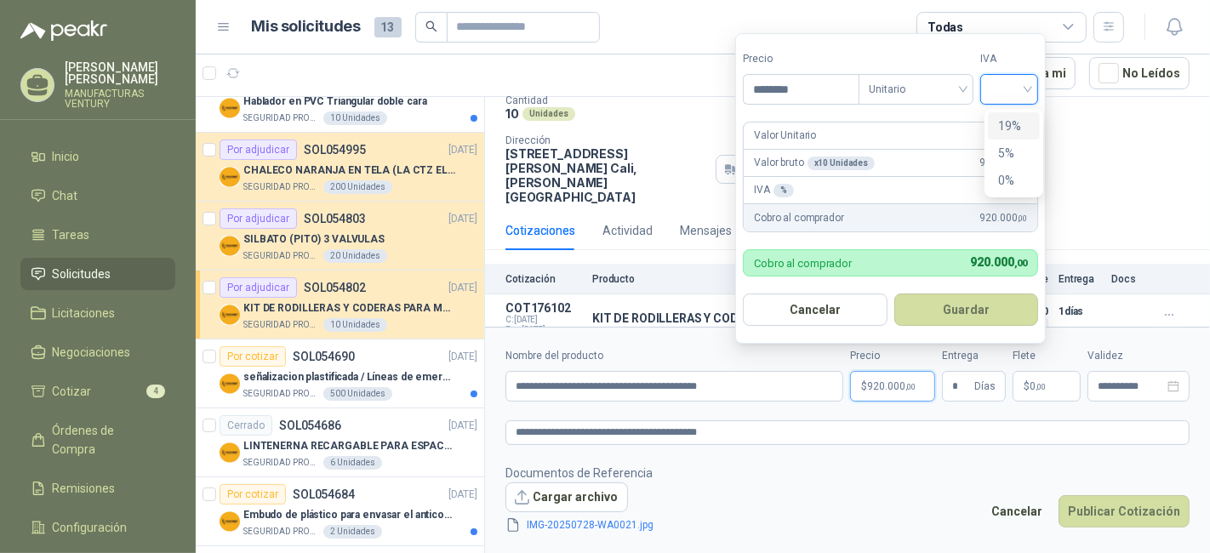
click at [1022, 83] on input "search" at bounding box center [1009, 88] width 37 height 26
click at [1017, 127] on div "19%" at bounding box center [1013, 126] width 31 height 19
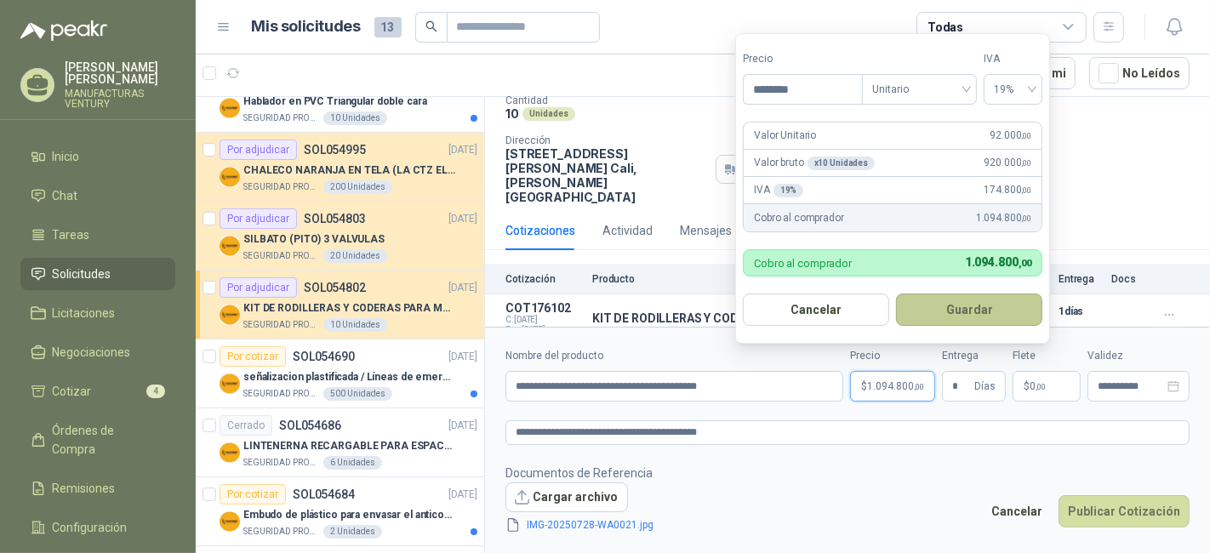
click at [941, 314] on button "Guardar" at bounding box center [969, 310] width 146 height 32
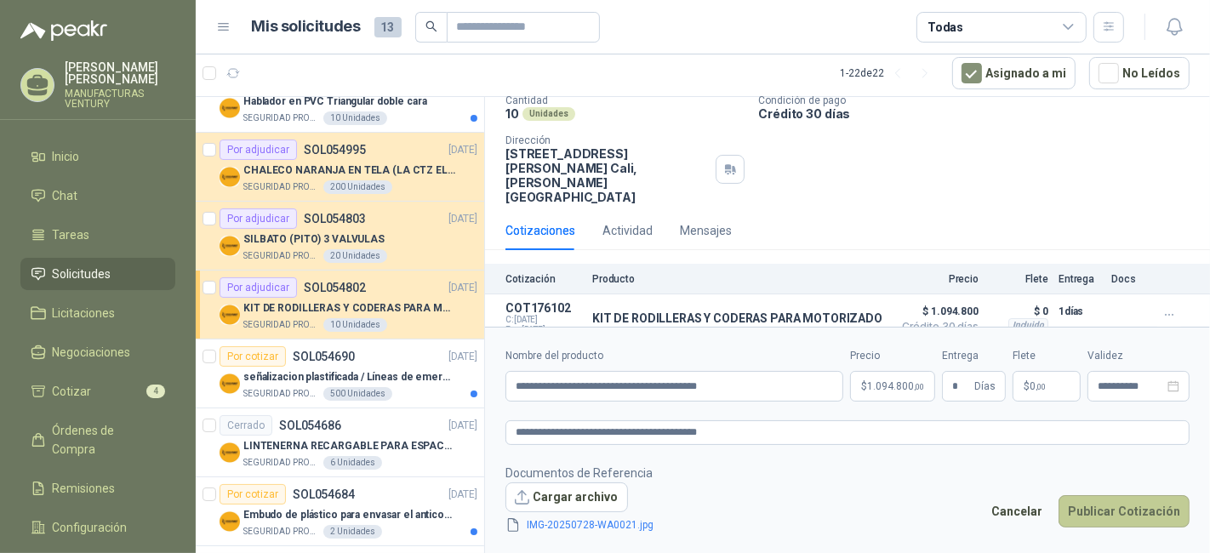
click at [1104, 509] on button "Publicar Cotización" at bounding box center [1124, 511] width 131 height 32
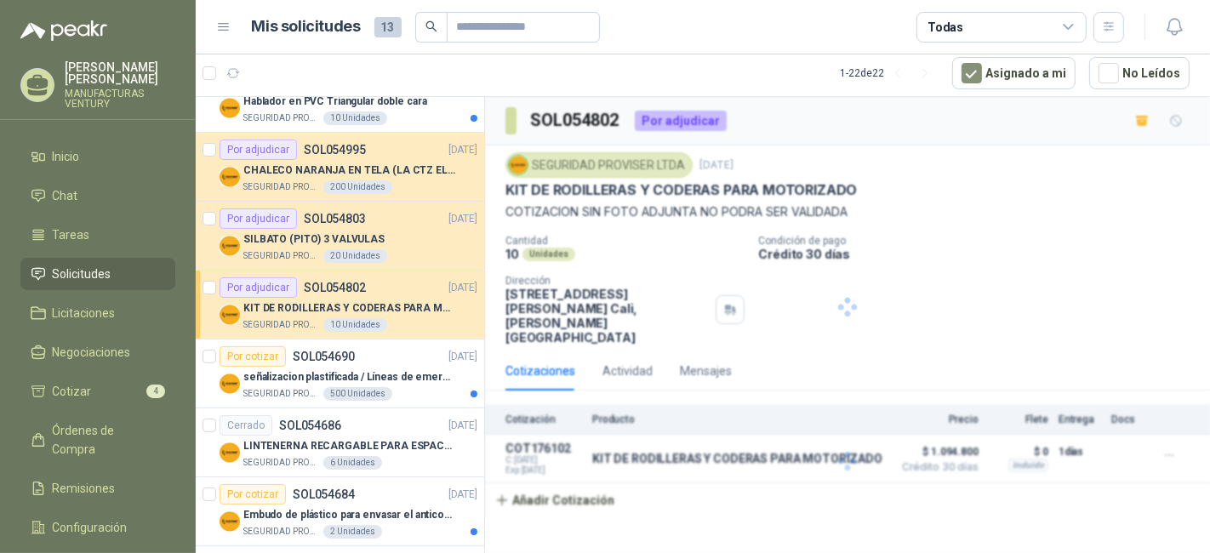
scroll to position [0, 0]
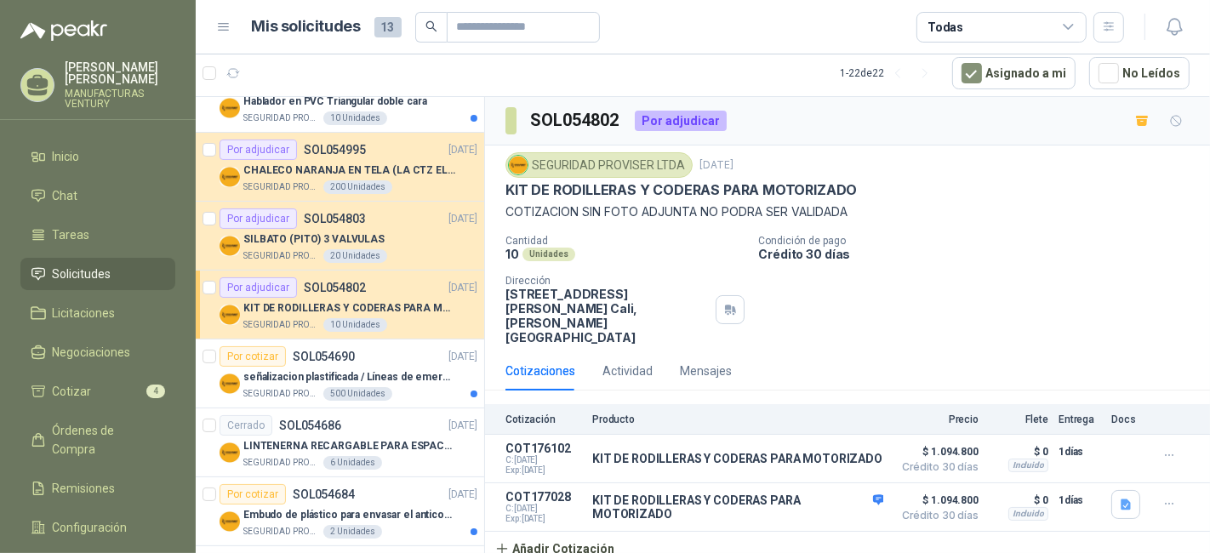
click at [1009, 276] on div "Cantidad 10 Unidades Condición de pago Crédito 30 días Dirección [STREET_ADDRES…" at bounding box center [848, 290] width 684 height 110
click at [1172, 449] on icon "button" at bounding box center [1170, 456] width 14 height 14
click at [1164, 497] on icon "button" at bounding box center [1170, 504] width 14 height 14
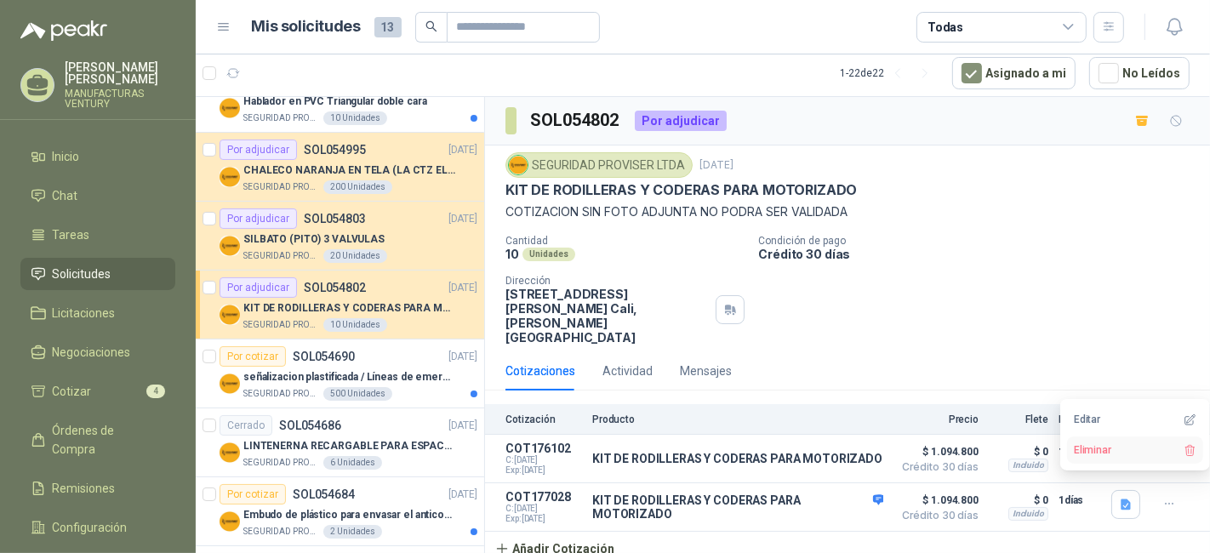
click at [1189, 446] on icon "button" at bounding box center [1190, 450] width 13 height 13
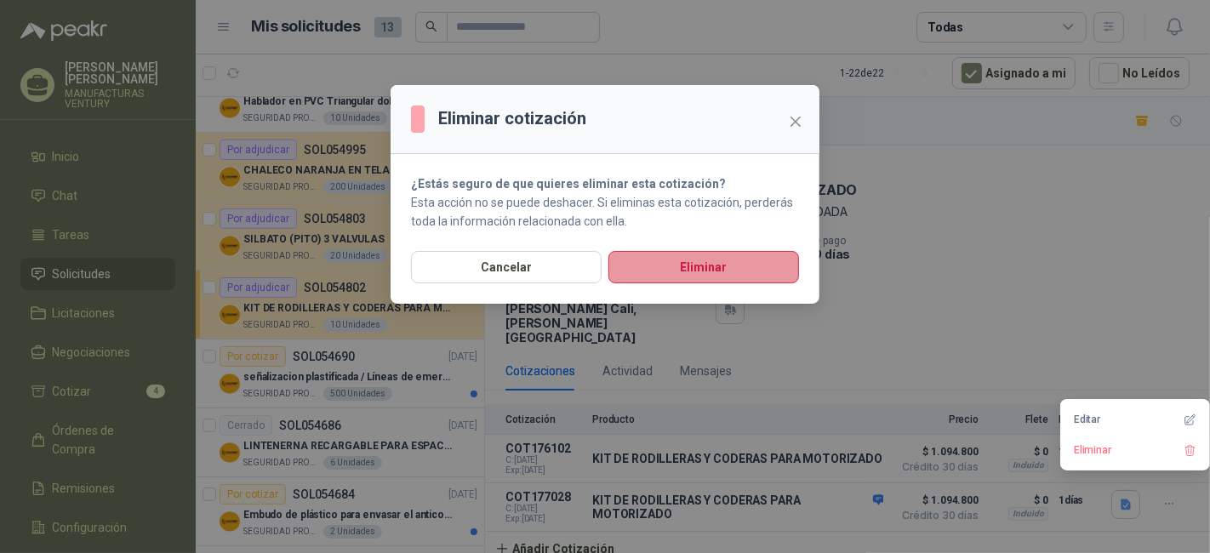
click at [688, 267] on button "Eliminar" at bounding box center [704, 267] width 191 height 32
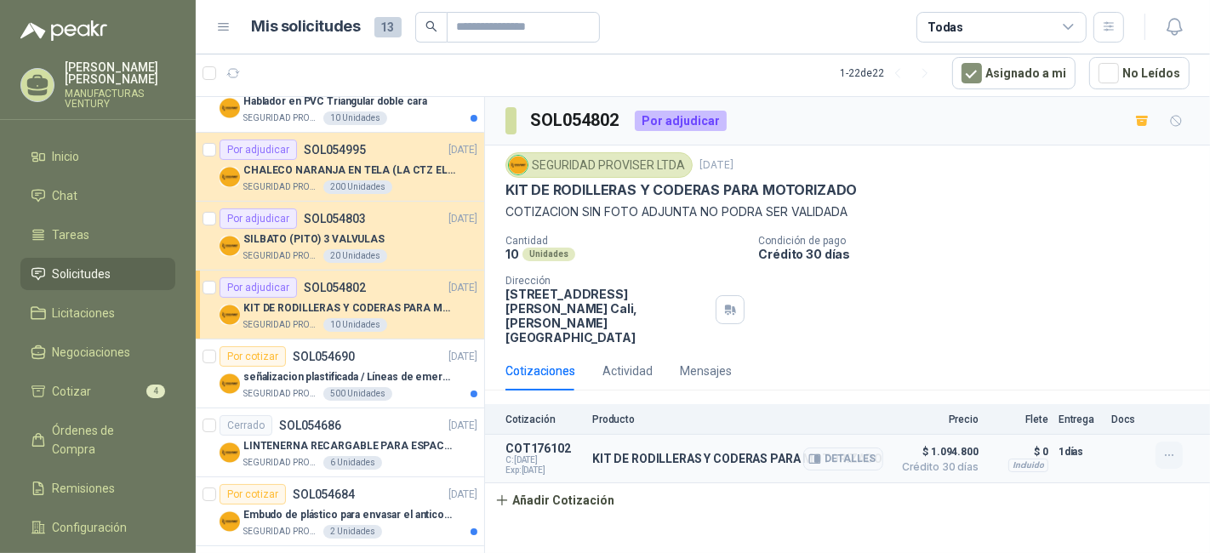
click at [1175, 449] on icon "button" at bounding box center [1170, 456] width 14 height 14
click at [1082, 366] on button "Editar" at bounding box center [1135, 371] width 136 height 27
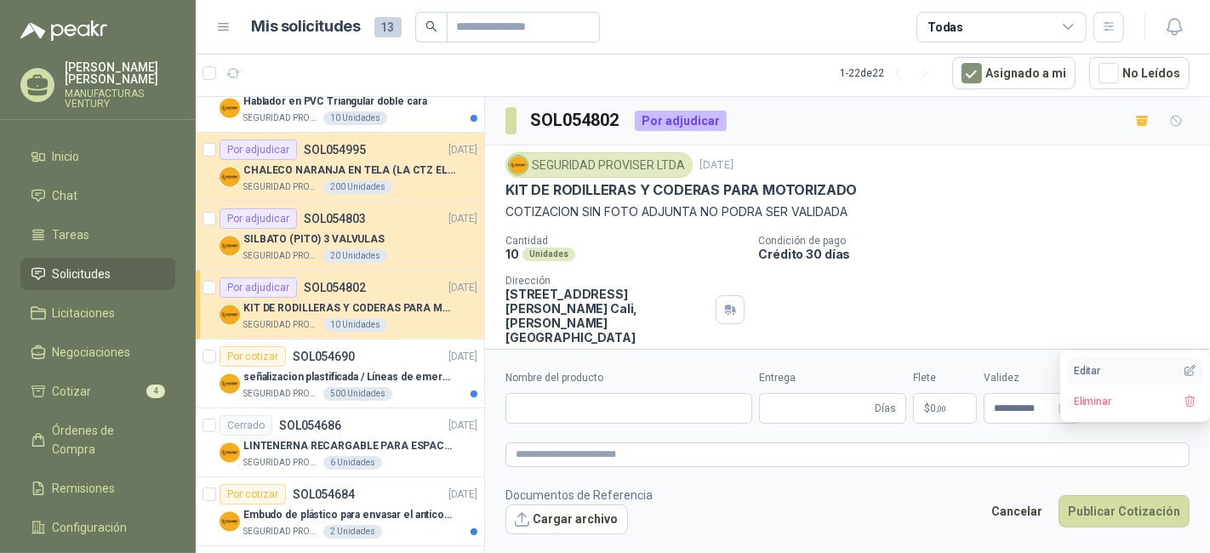
type input "**********"
type input "*"
type input "**********"
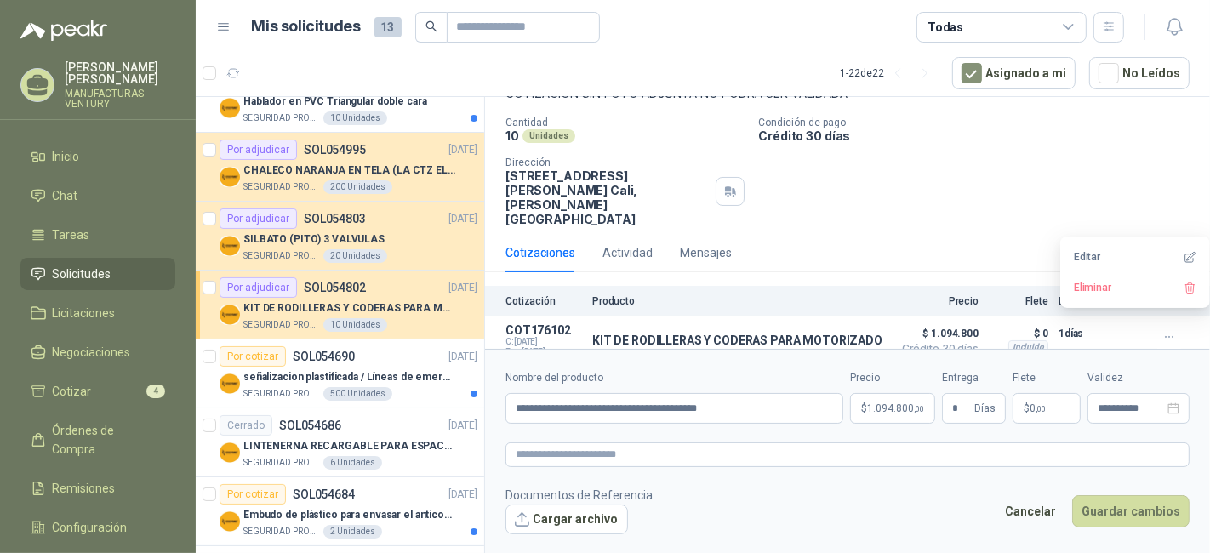
scroll to position [119, 0]
click at [569, 518] on button "Cargar archivo" at bounding box center [567, 520] width 123 height 31
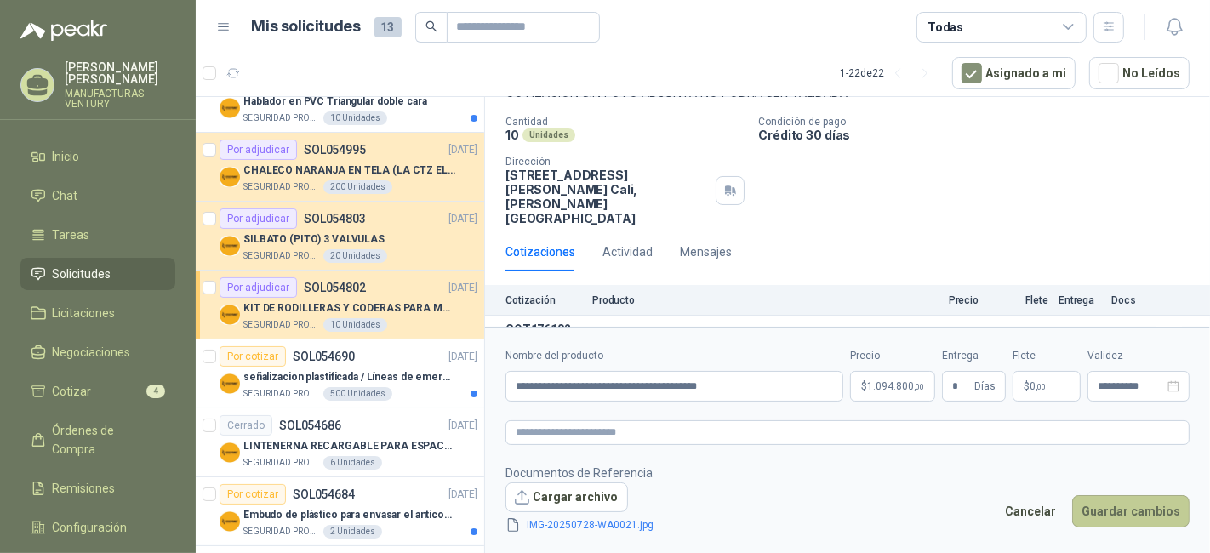
click at [1124, 506] on button "Guardar cambios" at bounding box center [1131, 511] width 117 height 32
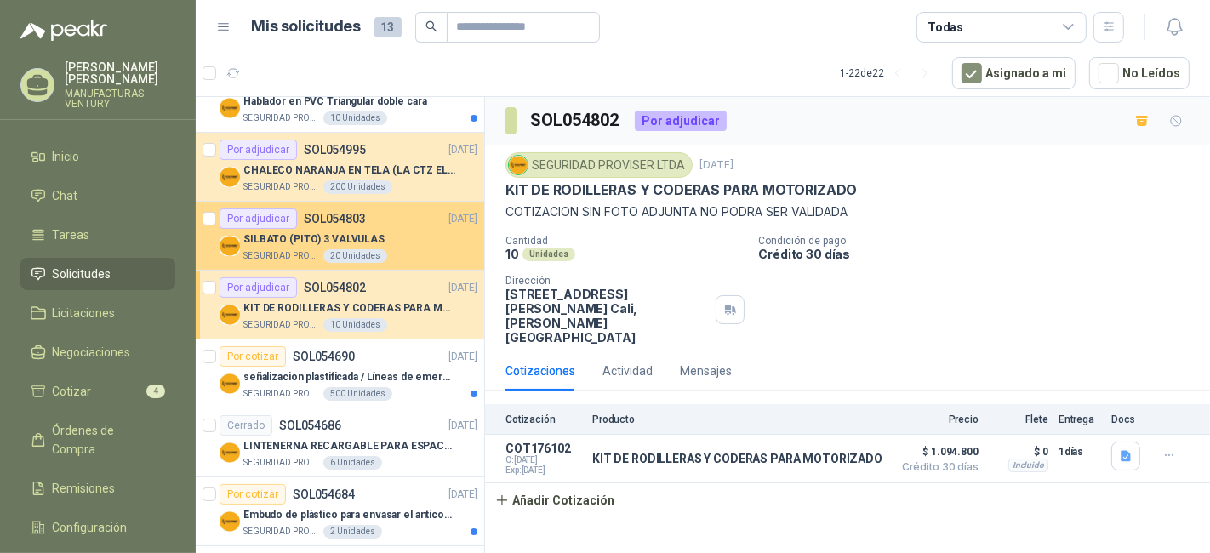
click at [316, 244] on p "SILBATO (PITO) 3 VALVULAS" at bounding box center [313, 240] width 141 height 16
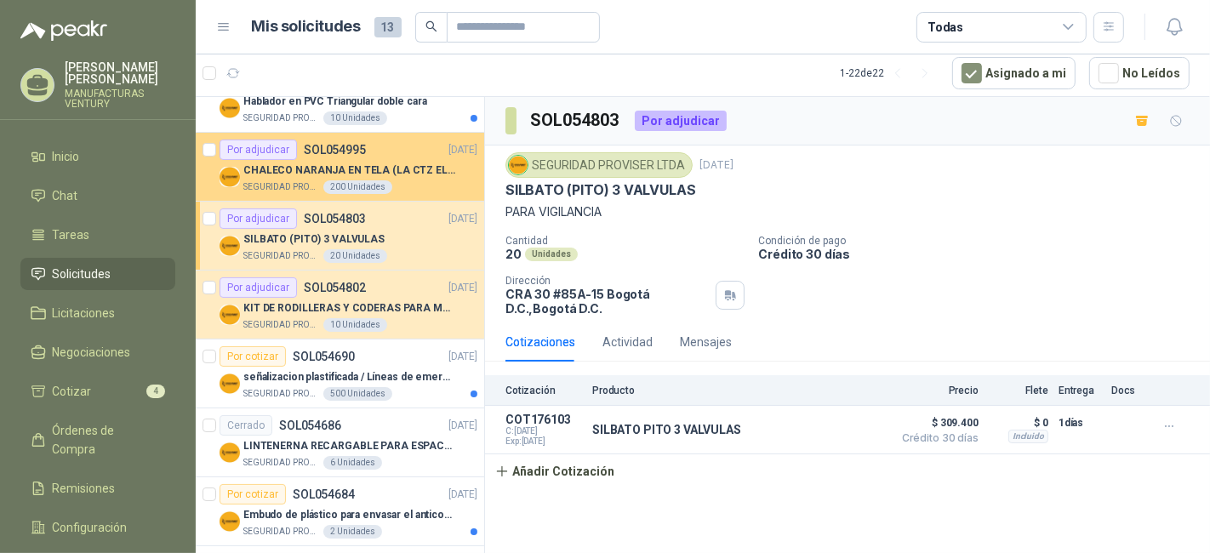
click at [320, 151] on p "SOL054995" at bounding box center [335, 150] width 62 height 12
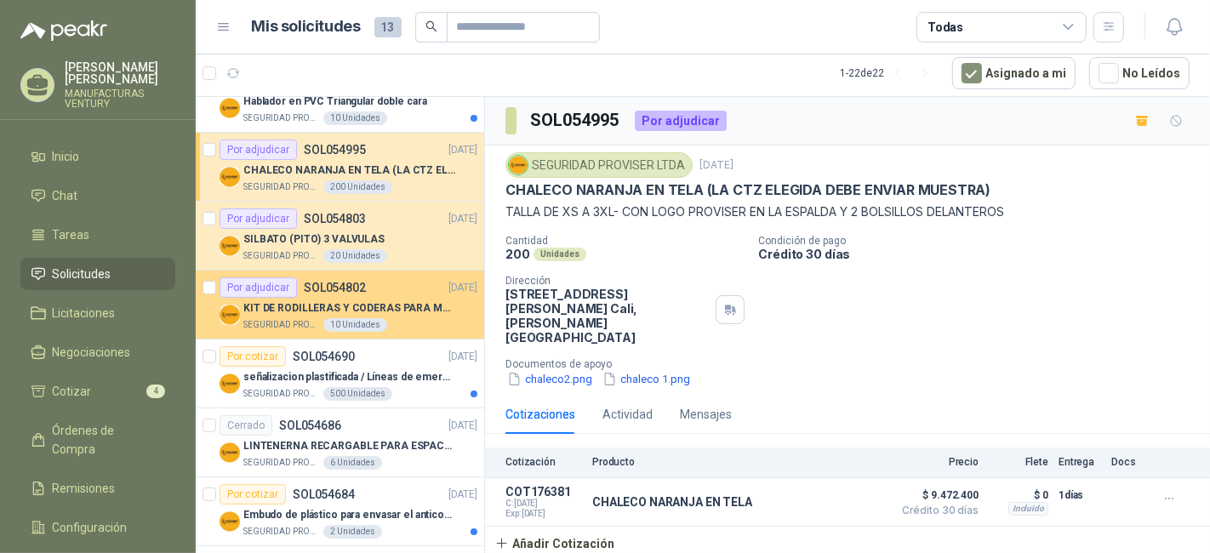
click at [333, 288] on p "SOL054802" at bounding box center [335, 288] width 62 height 12
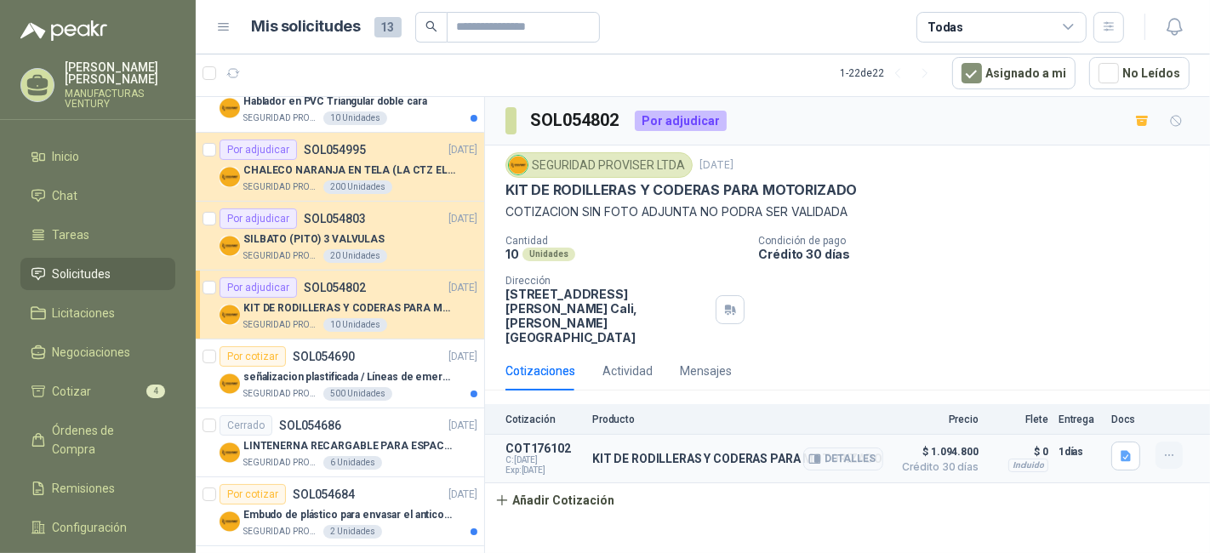
click at [1172, 449] on icon "button" at bounding box center [1170, 456] width 14 height 14
click at [1104, 376] on button "Editar" at bounding box center [1135, 371] width 136 height 27
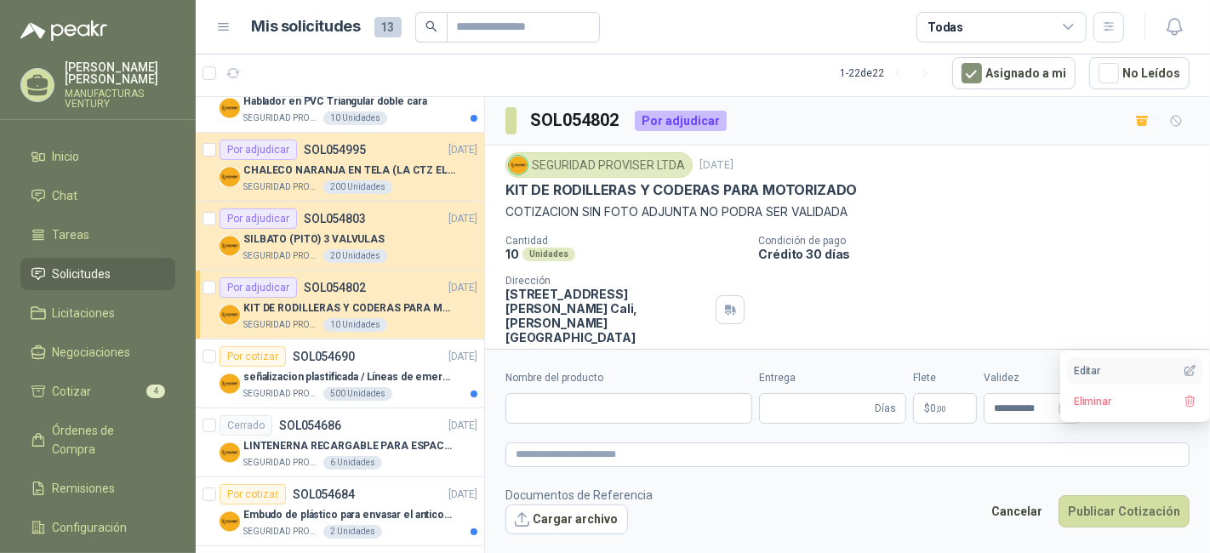
type input "**********"
type input "*"
type input "**********"
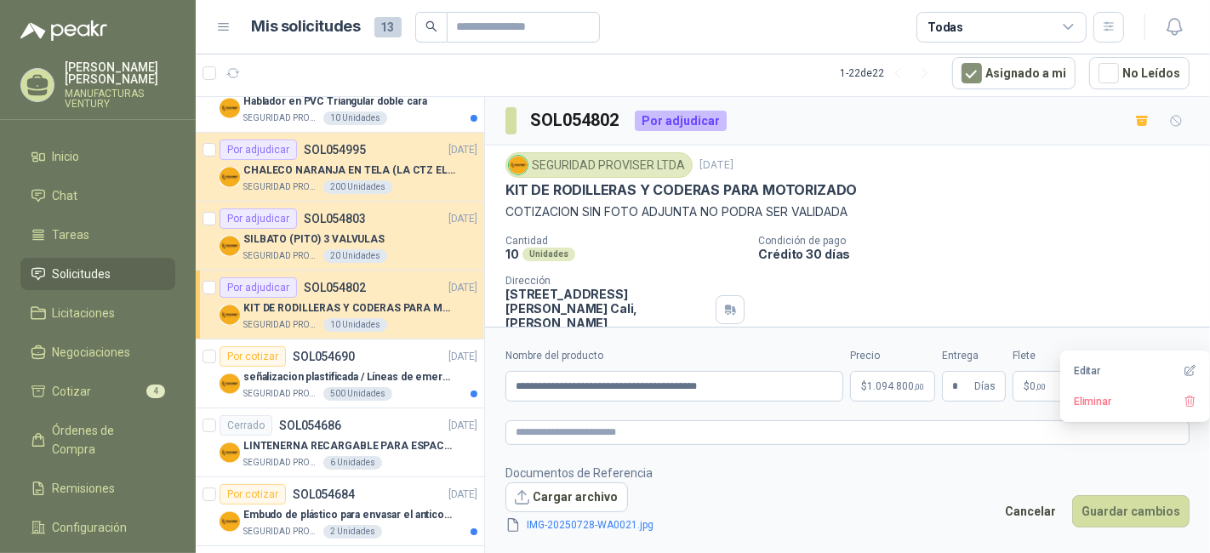
click at [778, 415] on form "**********" at bounding box center [847, 441] width 725 height 228
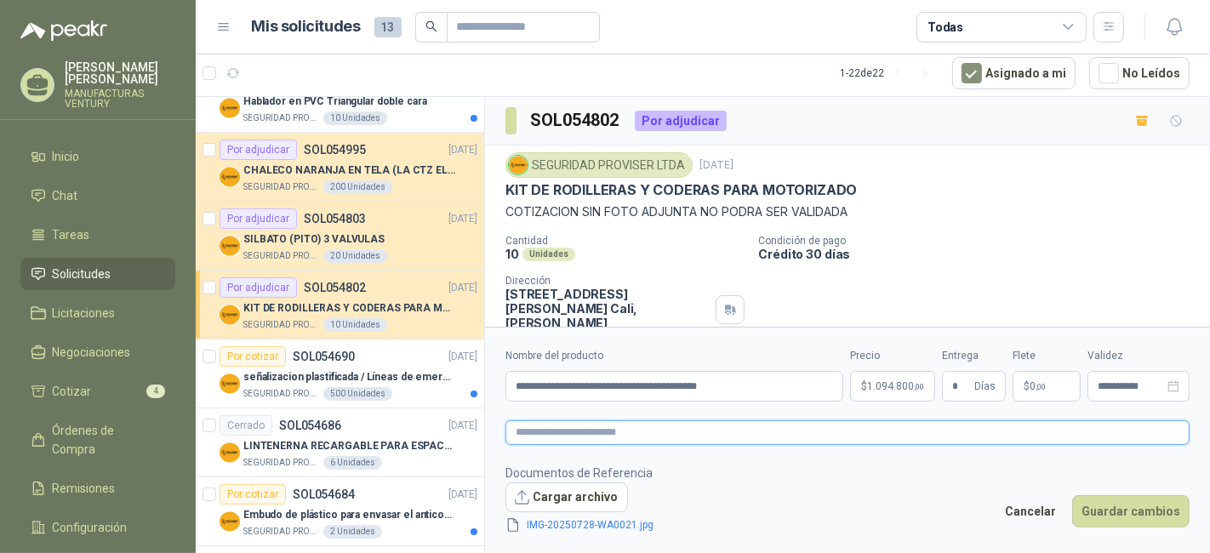
click at [764, 432] on textarea at bounding box center [848, 433] width 684 height 24
click at [601, 519] on link "IMG-20250728-WA0021.jpg" at bounding box center [591, 526] width 140 height 16
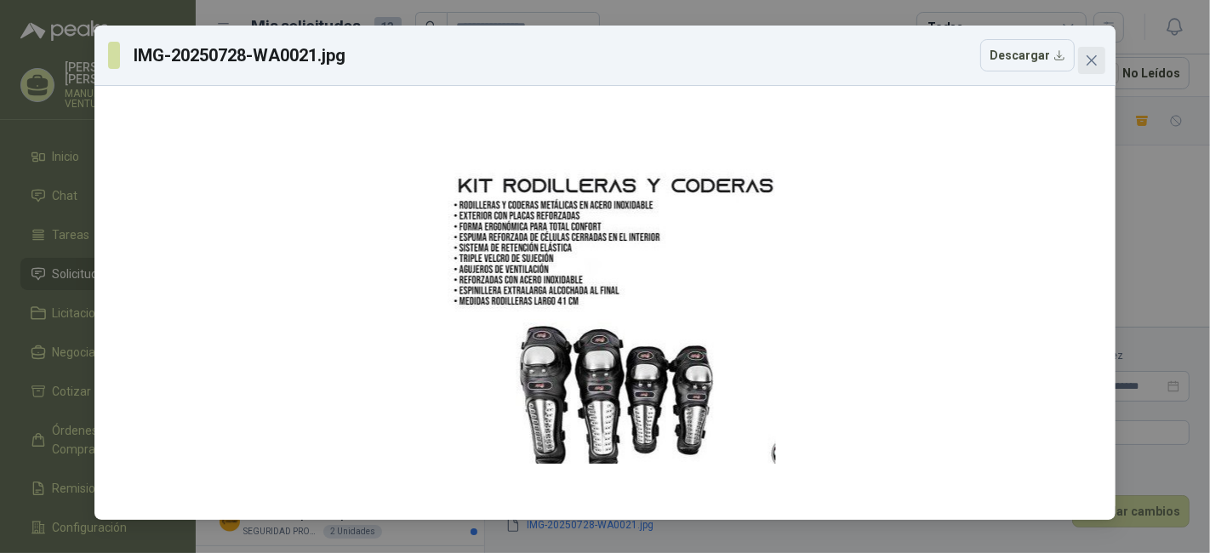
click at [1096, 59] on icon "close" at bounding box center [1092, 61] width 14 height 14
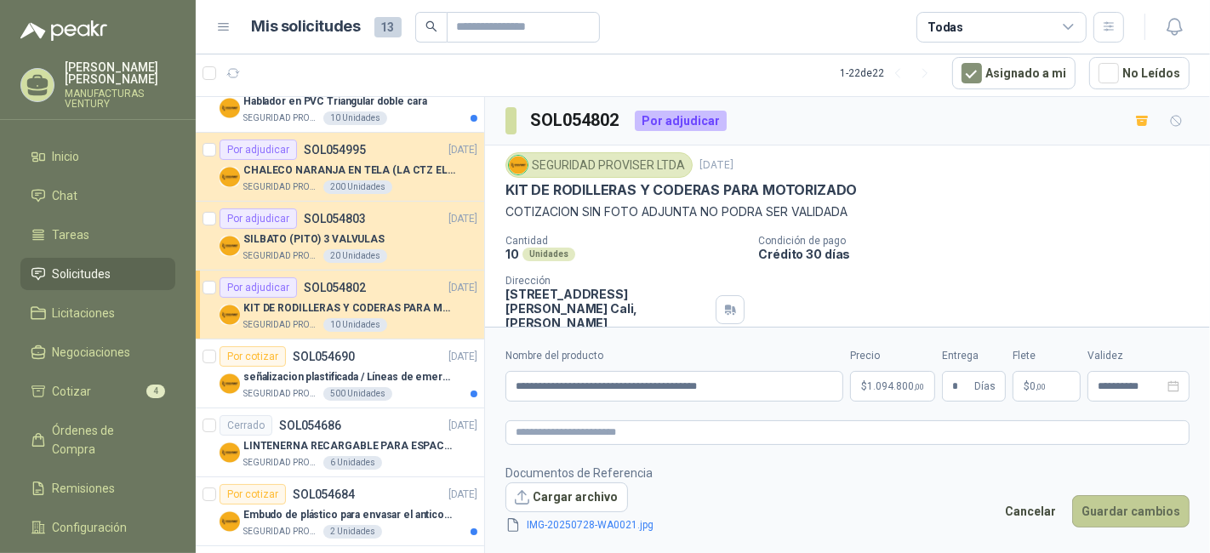
click at [1128, 511] on button "Guardar cambios" at bounding box center [1131, 511] width 117 height 32
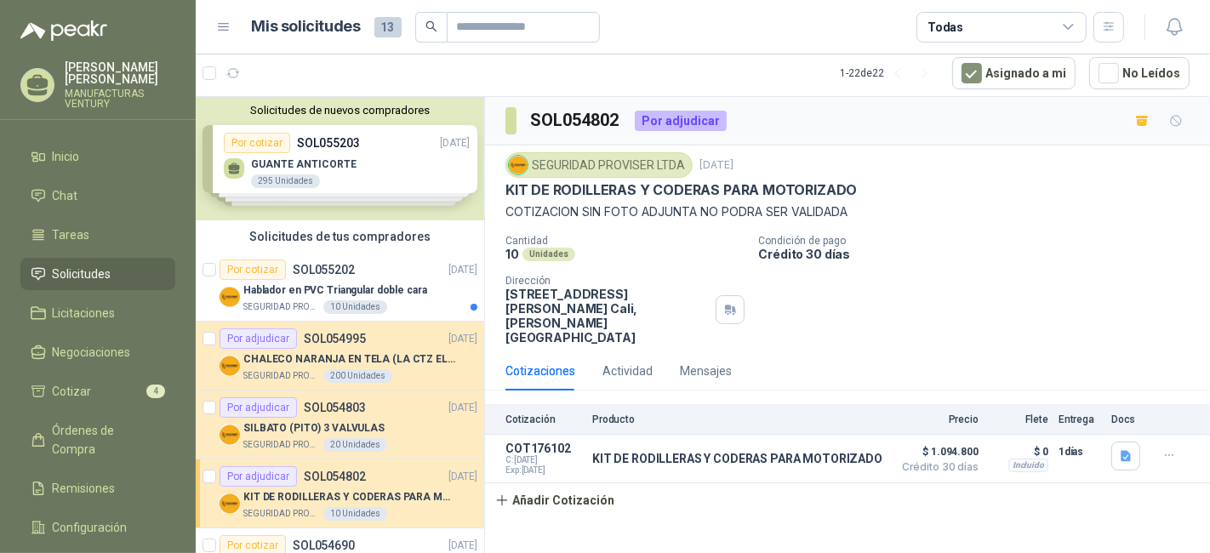
click at [330, 162] on div "Solicitudes de nuevos compradores Por cotizar SOL055203 [DATE] GUANTE ANTICORTE…" at bounding box center [340, 158] width 289 height 123
click at [330, 162] on p "GUANTE ANTICORTE" at bounding box center [304, 164] width 106 height 12
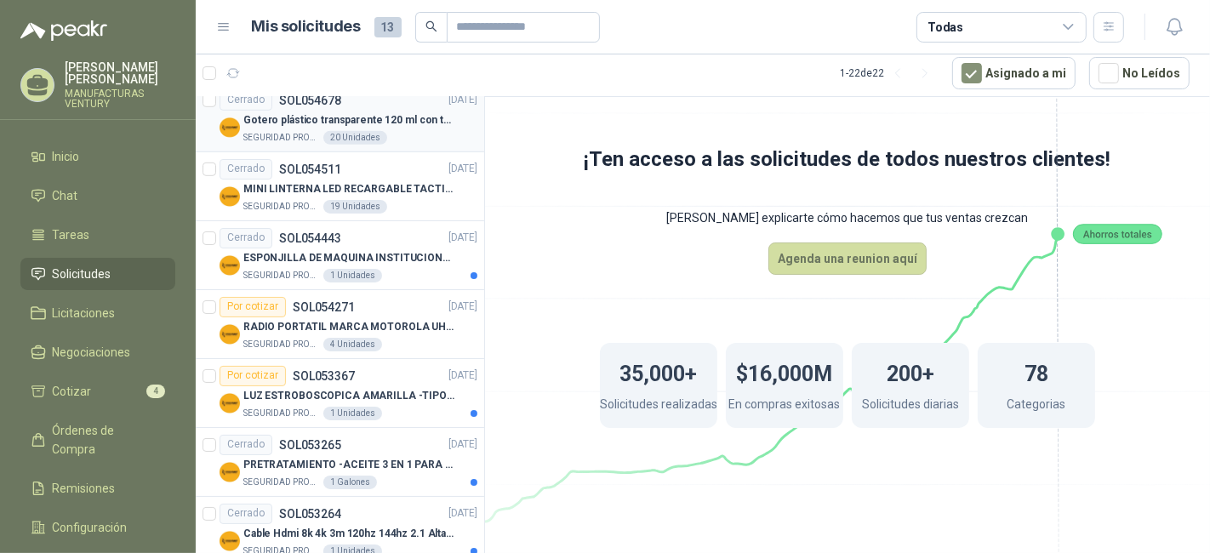
scroll to position [1040, 0]
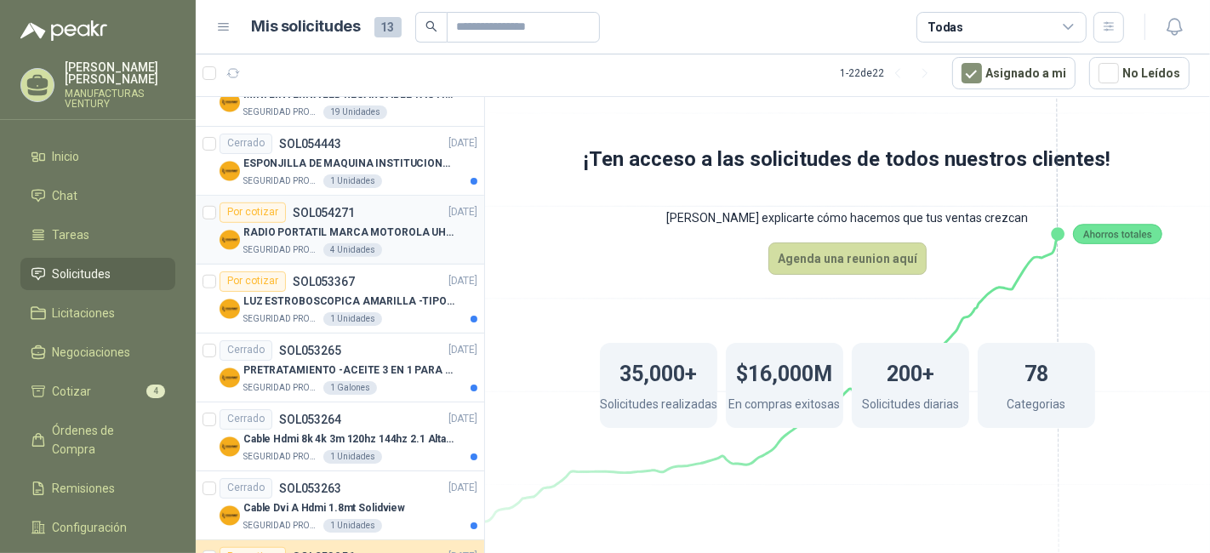
click at [423, 232] on p "RADIO PORTATIL MARCA MOTOROLA UHF SIN PANTALLA CON GPS, INCLUYE: ANTENA, BATERI…" at bounding box center [349, 233] width 212 height 16
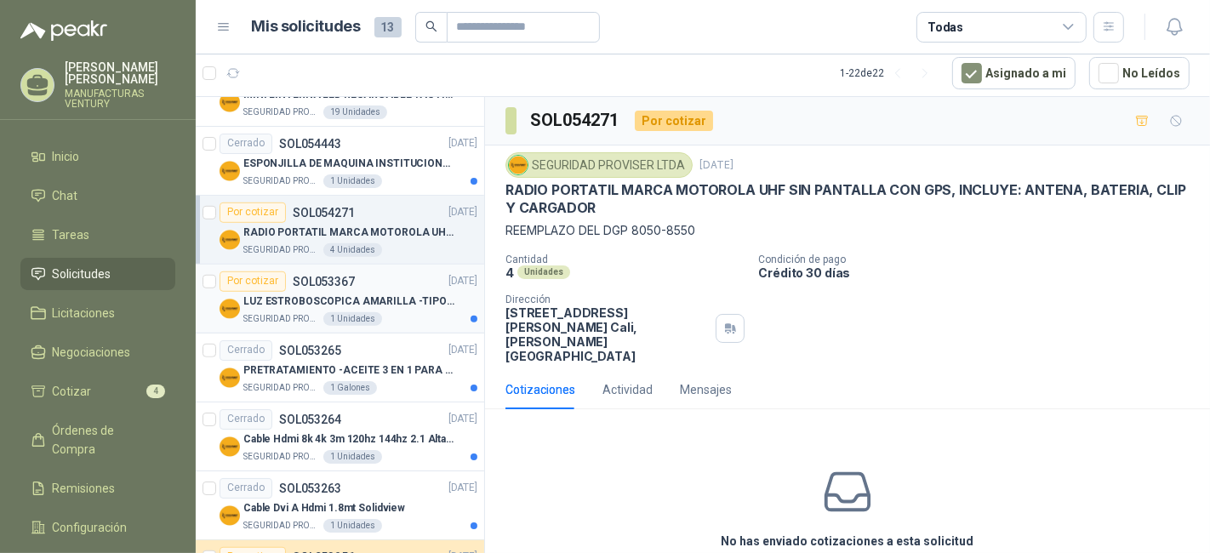
click at [369, 294] on p "LUZ ESTROBOSCOPICA AMARILLA -TIPO BALIZA" at bounding box center [349, 302] width 212 height 16
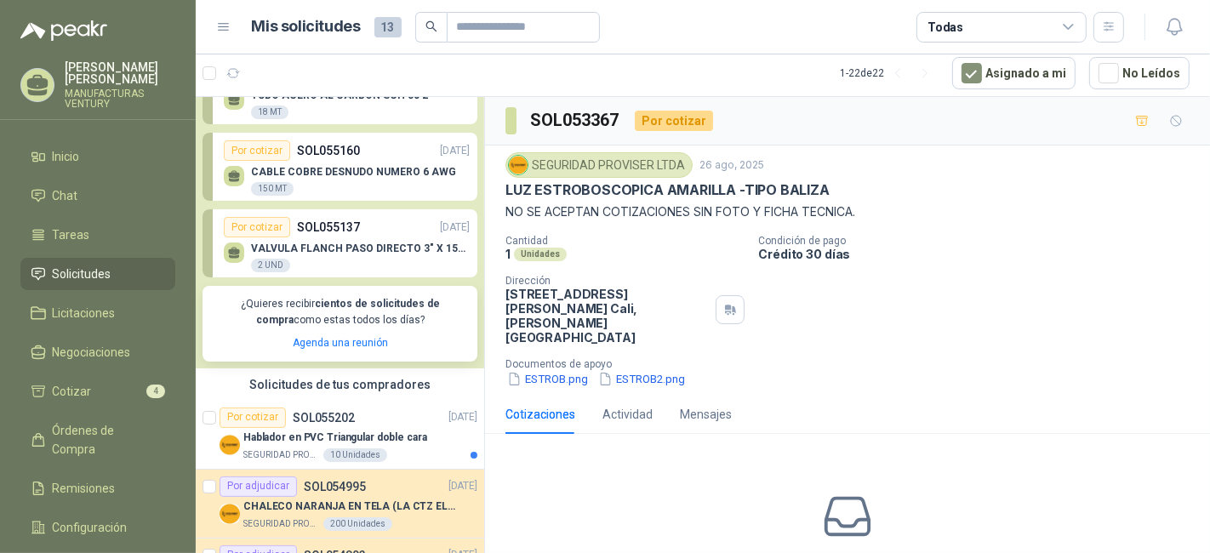
scroll to position [94, 0]
